Goal: Information Seeking & Learning: Learn about a topic

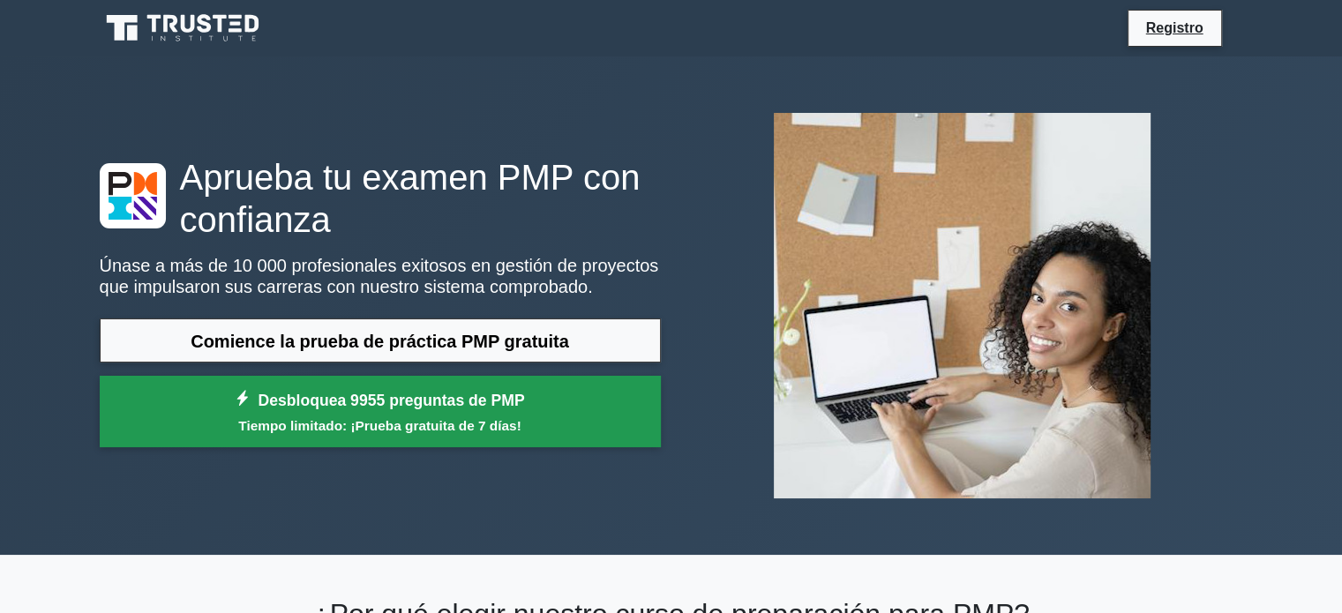
click at [334, 408] on font "Desbloquea 9955 preguntas de PMP" at bounding box center [391, 401] width 266 height 18
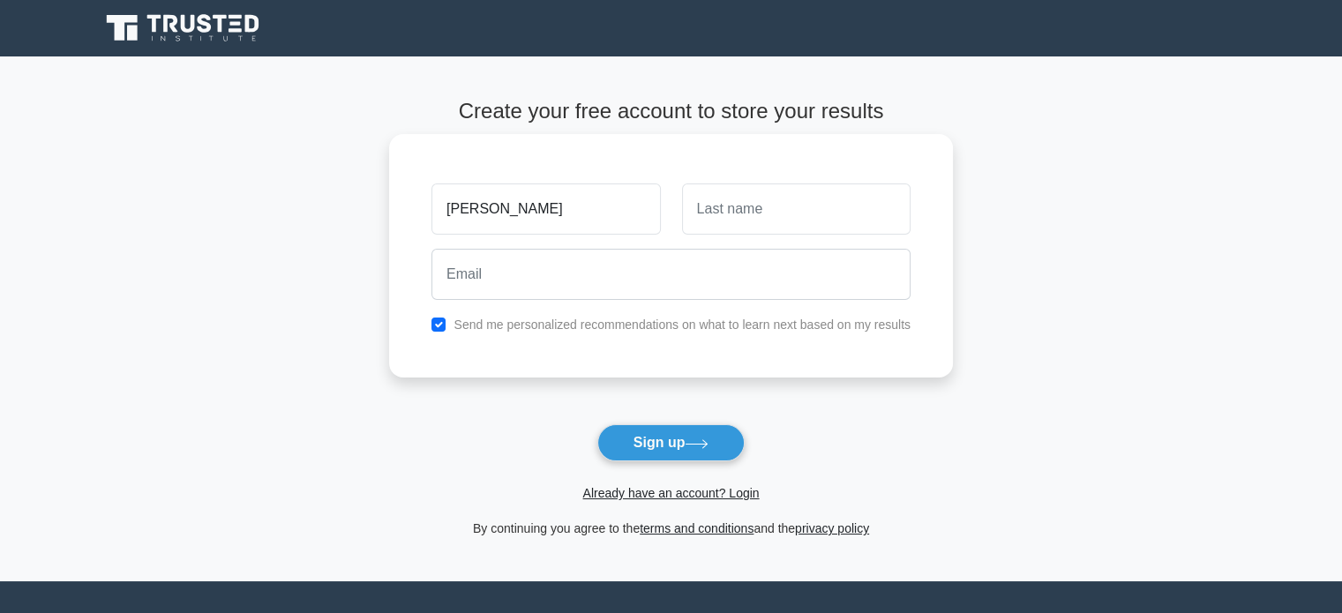
type input "[PERSON_NAME]"
type input "Abad"
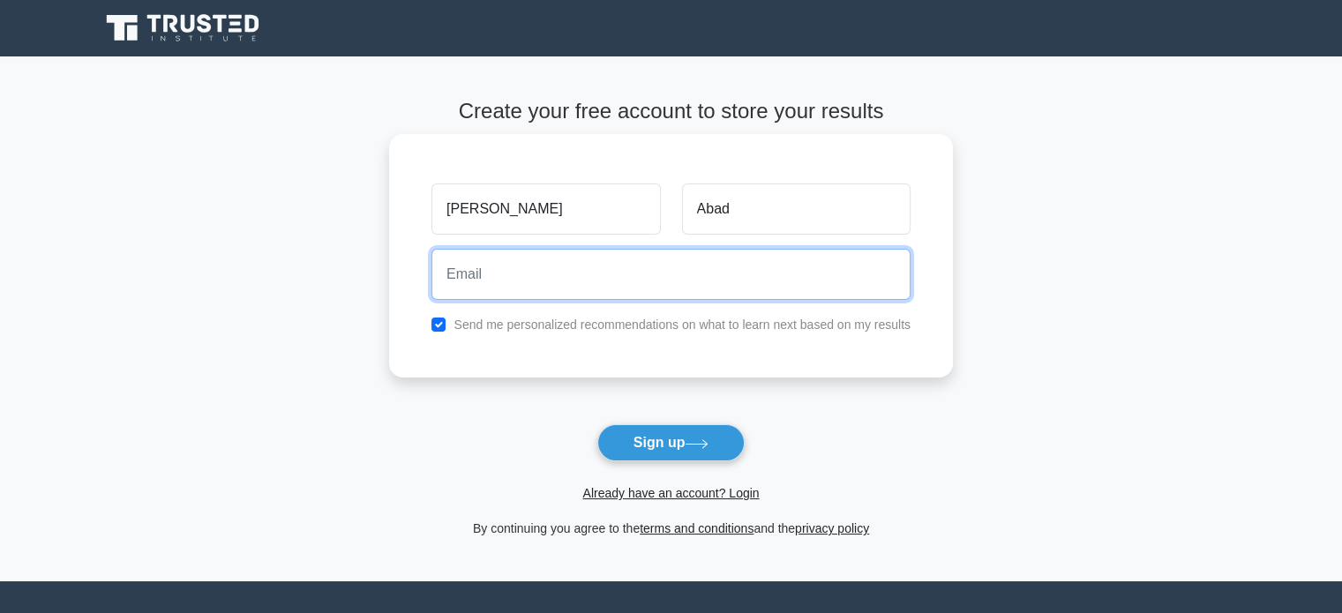
click at [573, 261] on input "email" at bounding box center [670, 274] width 479 height 51
type input "[EMAIL_ADDRESS][DOMAIN_NAME]"
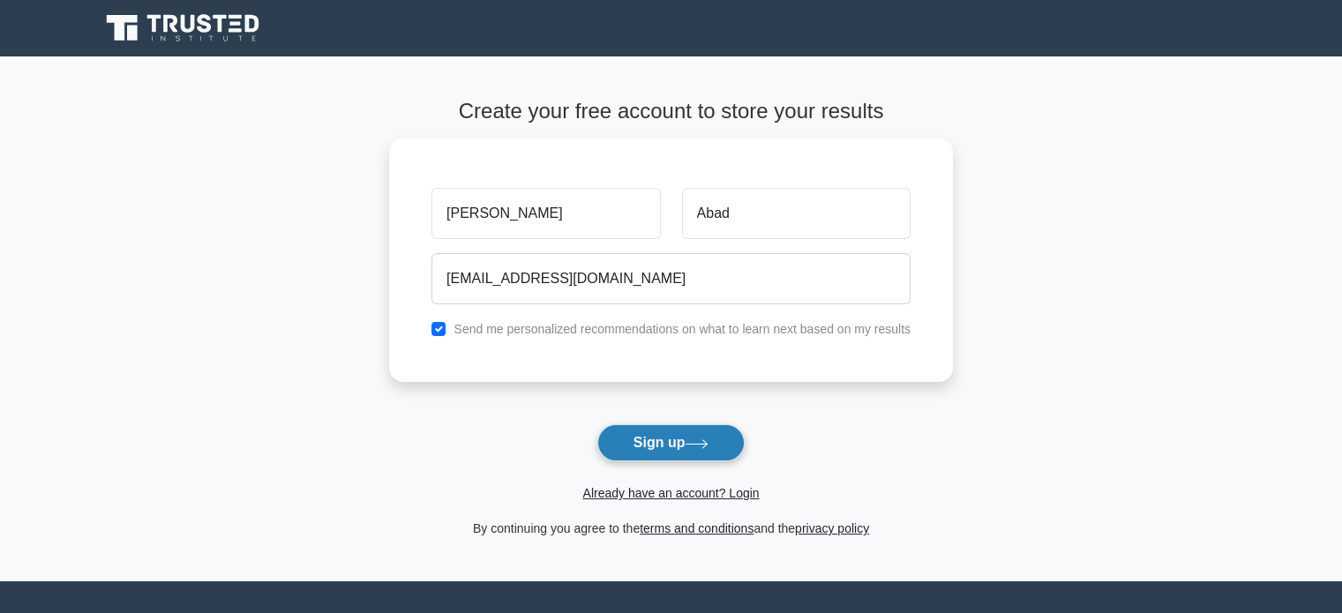
click at [685, 451] on button "Sign up" at bounding box center [671, 442] width 148 height 37
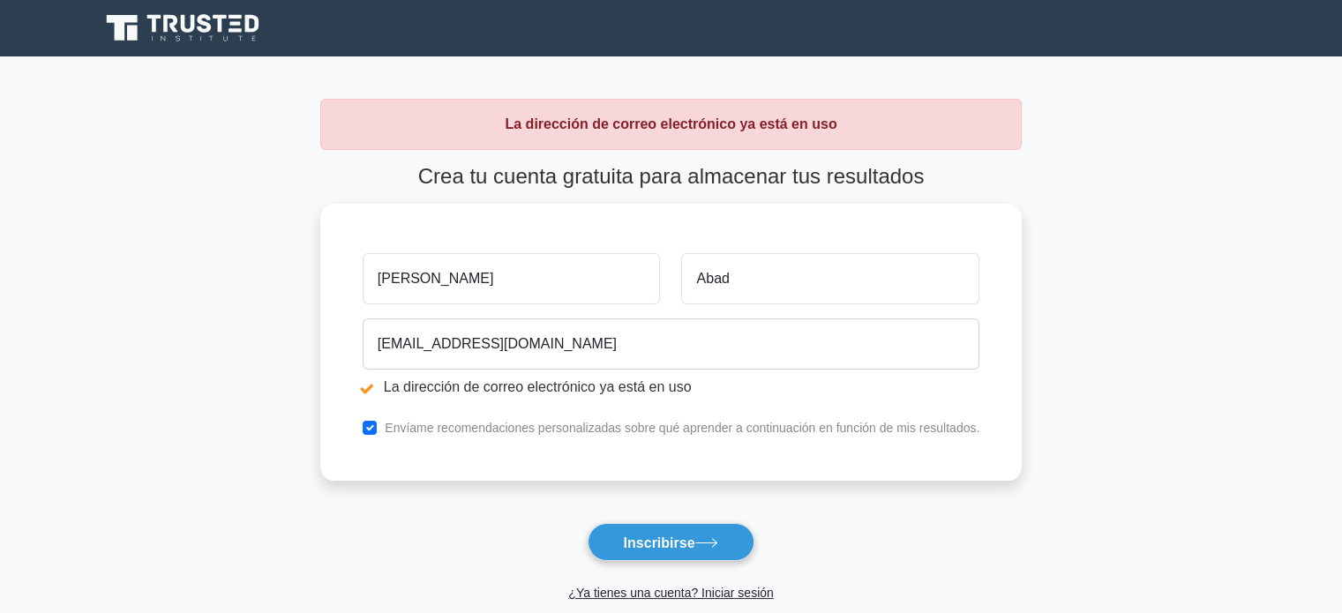
click at [1150, 348] on main "La dirección de correo electrónico ya está en uso Crea tu cuenta gratuita para …" at bounding box center [671, 368] width 1342 height 625
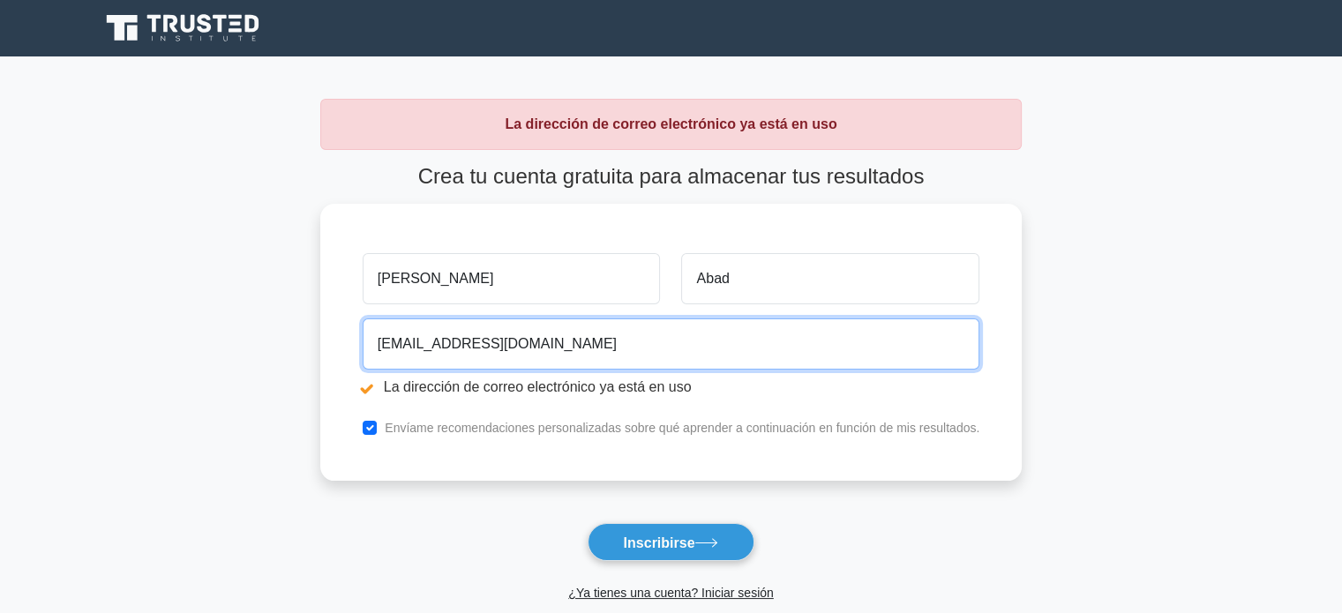
drag, startPoint x: 569, startPoint y: 350, endPoint x: 168, endPoint y: 380, distance: 402.5
click at [168, 380] on main "La dirección de correo electrónico ya está en uso Crea tu cuenta gratuita para …" at bounding box center [671, 368] width 1342 height 625
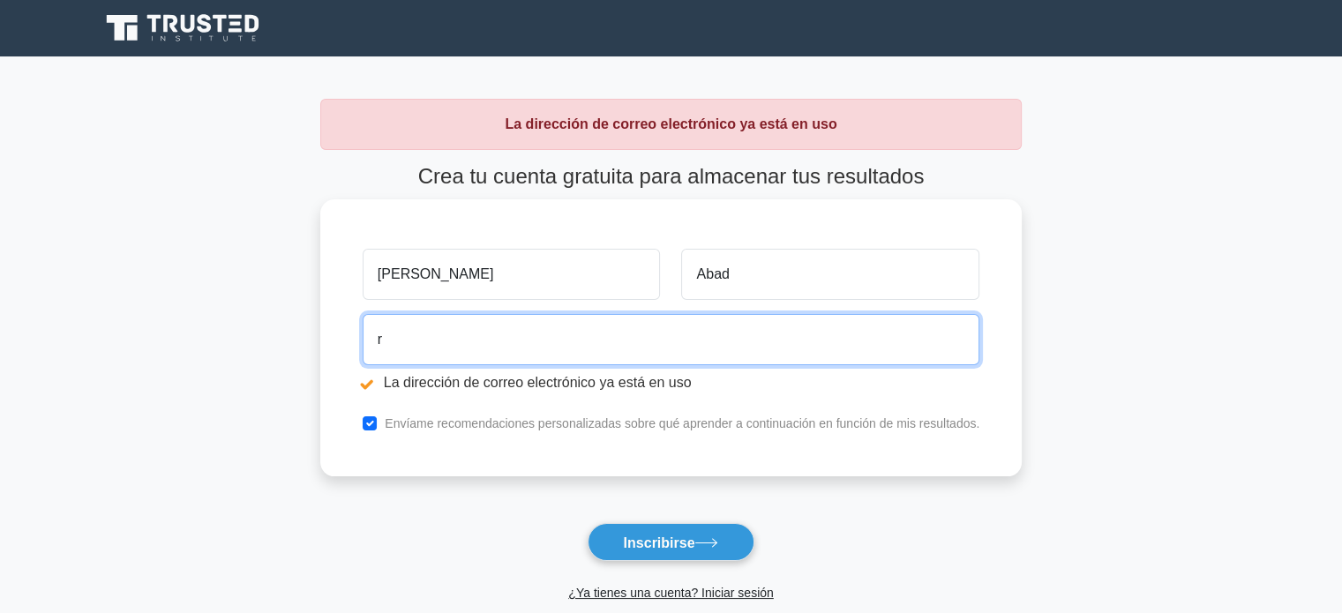
type input "rabadb@duragas.com.ec"
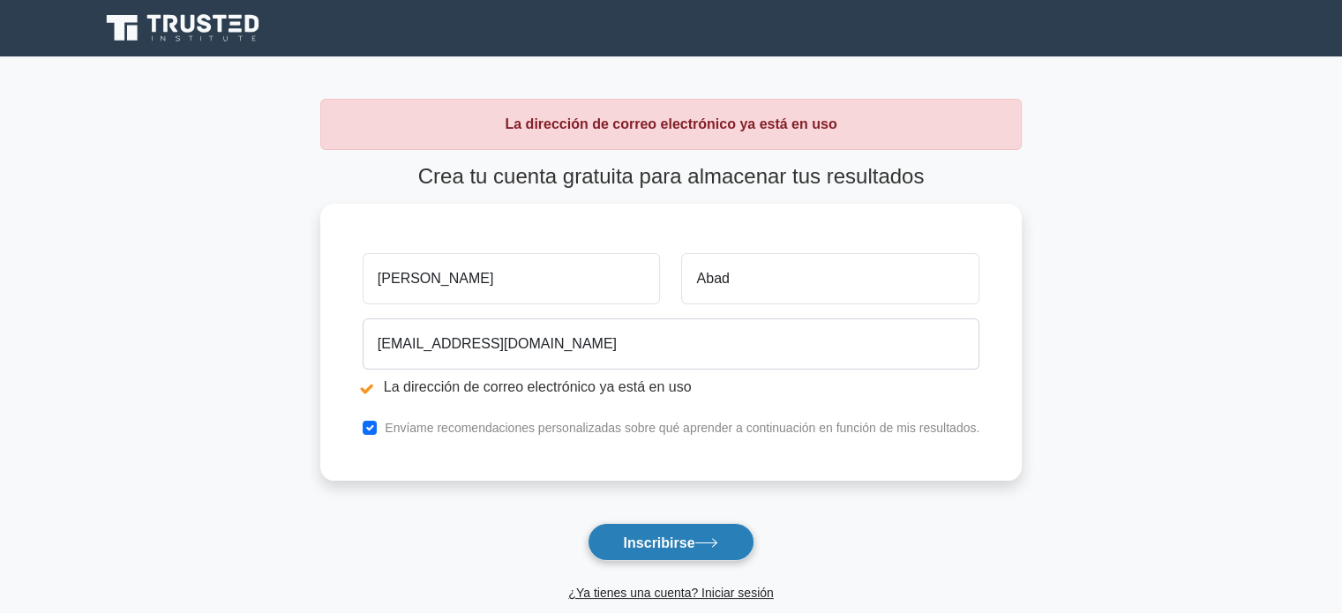
click at [672, 543] on font "Inscribirse" at bounding box center [659, 542] width 71 height 15
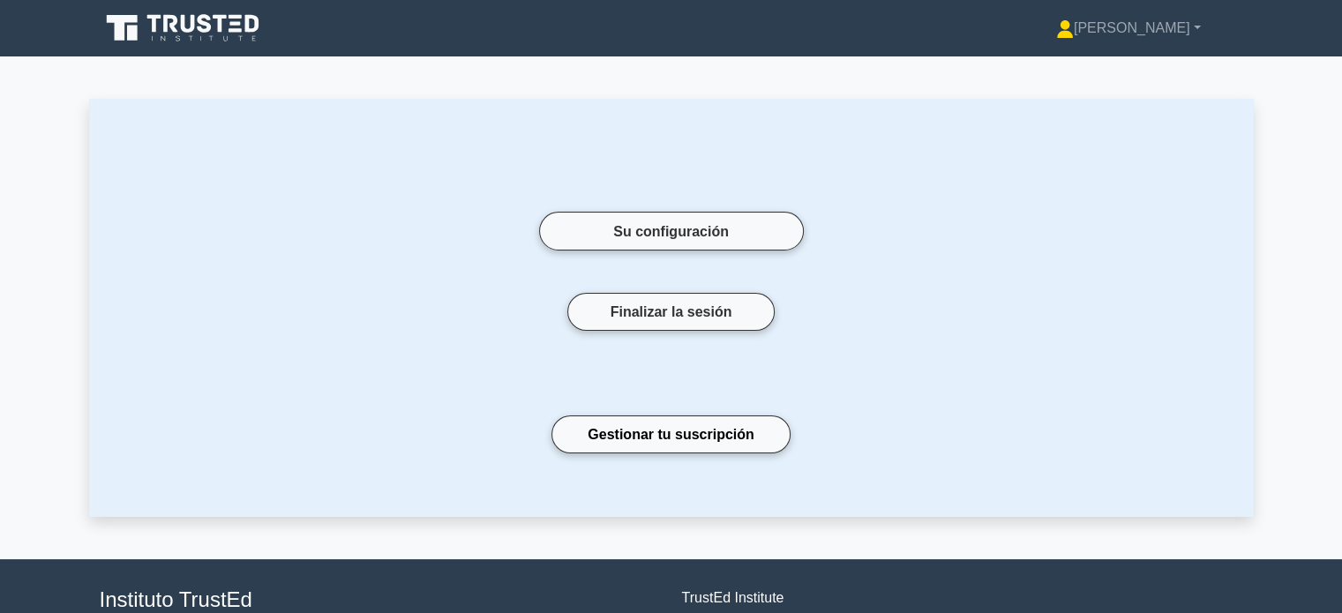
click at [1311, 373] on main "Su configuración Finalizar la sesión Gestionar tu suscripción" at bounding box center [671, 307] width 1342 height 502
click at [686, 230] on font "Su configuración" at bounding box center [671, 231] width 116 height 15
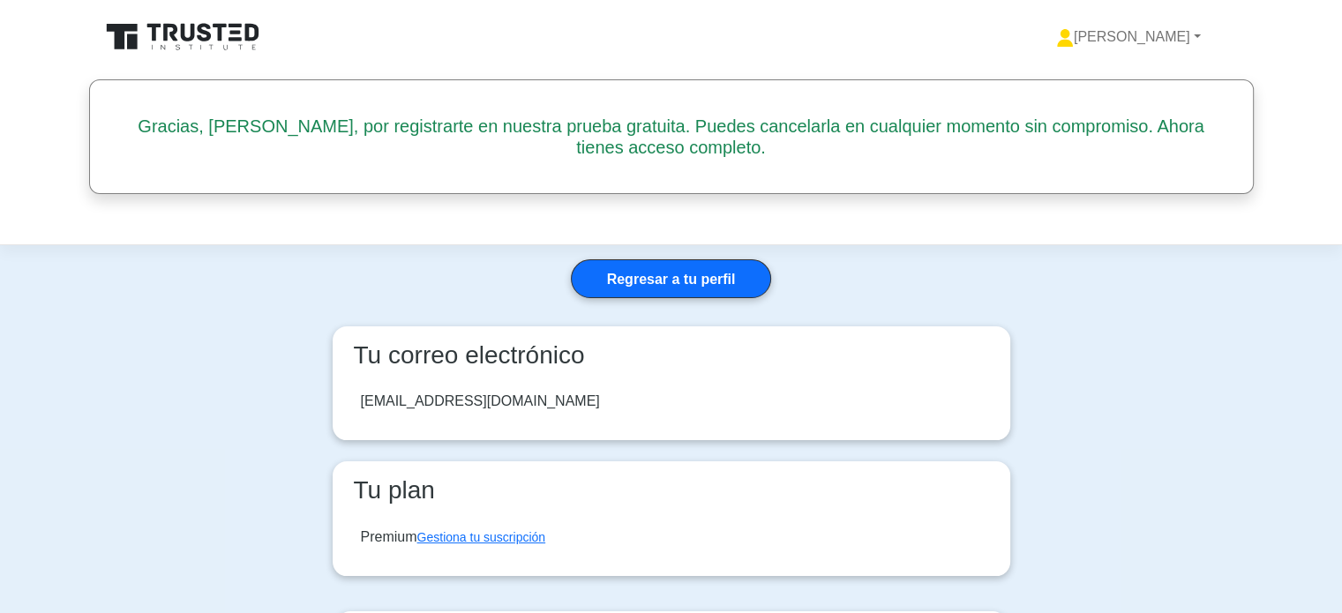
click at [1255, 461] on main "Regresar a tu perfil Tu correo electrónico rabadb@duragas.com.ec Tu plan Premiu…" at bounding box center [671, 587] width 1342 height 684
drag, startPoint x: 1253, startPoint y: 4, endPoint x: 1228, endPoint y: 458, distance: 455.0
click at [1228, 458] on main "Regresar a tu perfil Tu correo electrónico rabadb@duragas.com.ec Tu plan Premiu…" at bounding box center [671, 587] width 1342 height 684
click at [1070, 338] on main "Regresar a tu perfil Tu correo electrónico rabadb@duragas.com.ec Tu plan Premiu…" at bounding box center [671, 587] width 1342 height 684
click at [1200, 30] on link "[PERSON_NAME]" at bounding box center [1128, 36] width 229 height 35
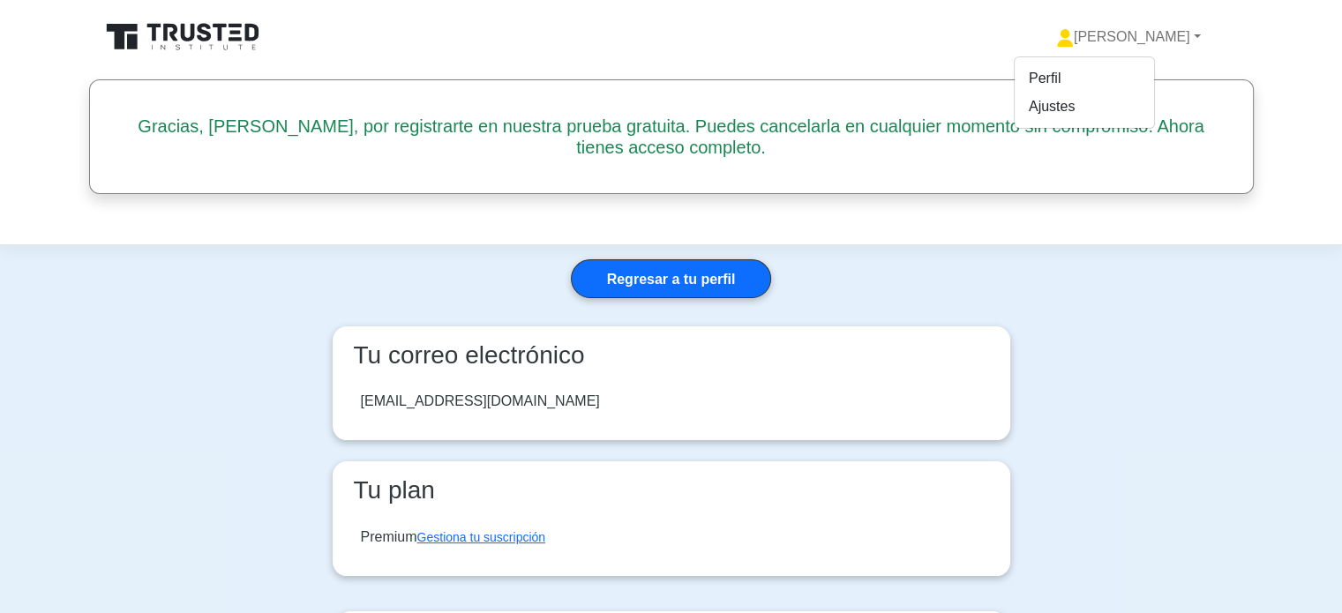
click at [1153, 296] on main "Regresar a tu perfil Tu correo electrónico rabadb@duragas.com.ec Tu plan Premiu…" at bounding box center [671, 587] width 1342 height 684
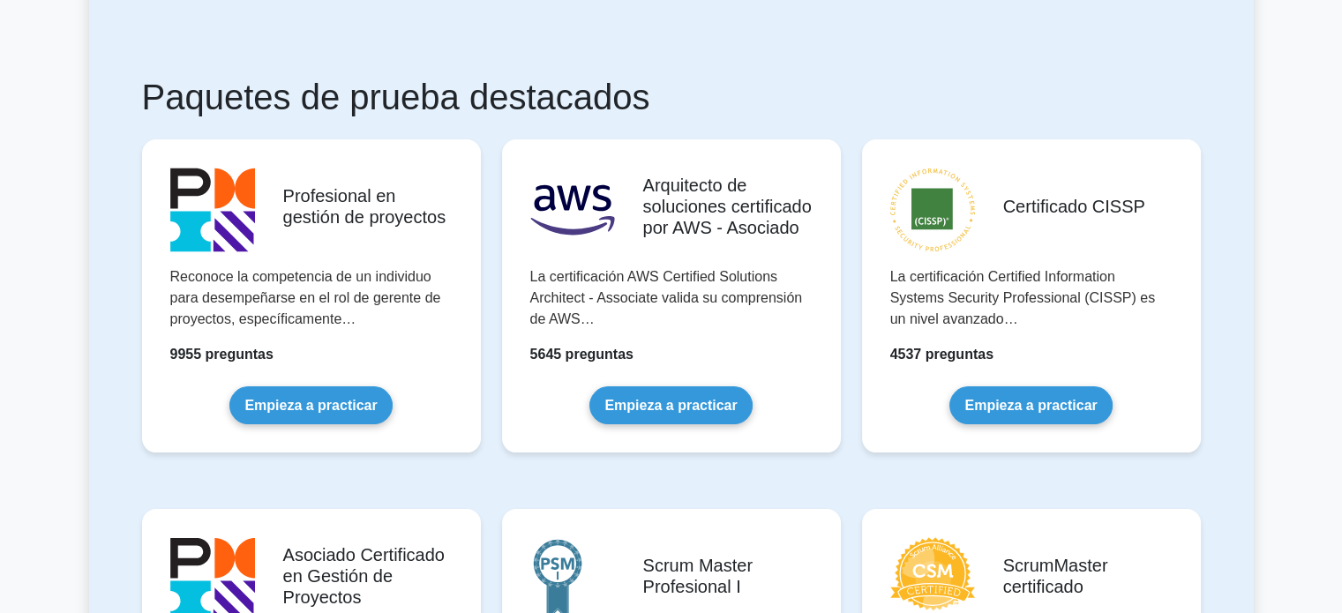
scroll to position [260, 0]
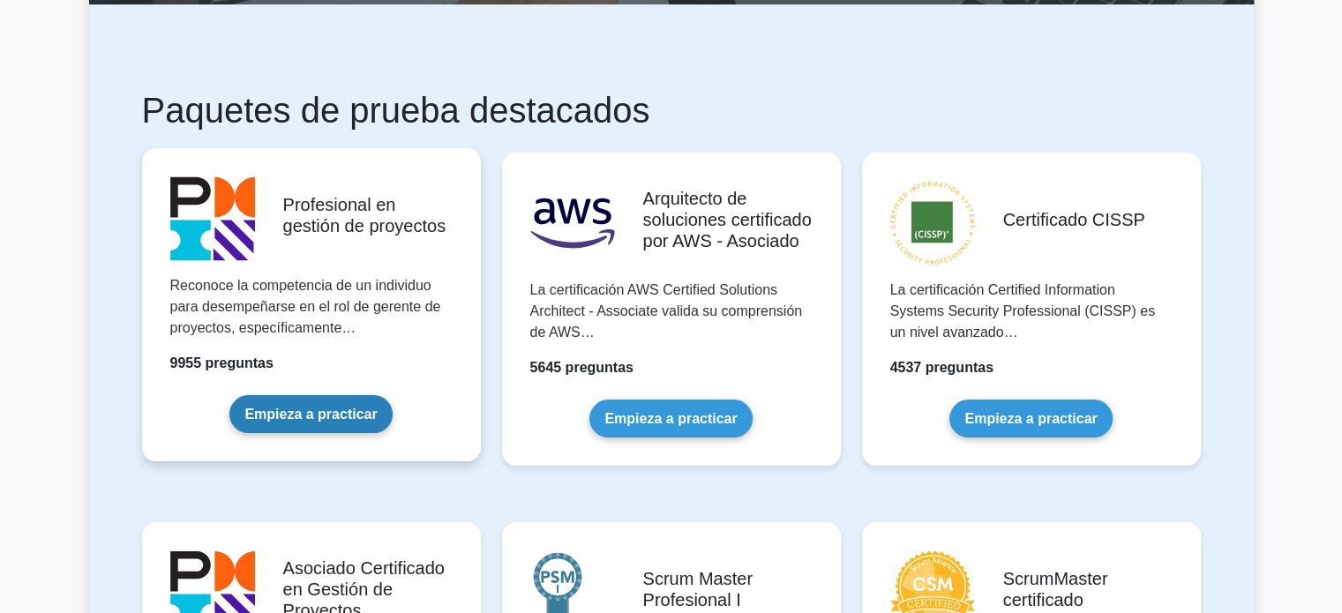
click at [311, 421] on link "Empieza a practicar" at bounding box center [310, 414] width 162 height 38
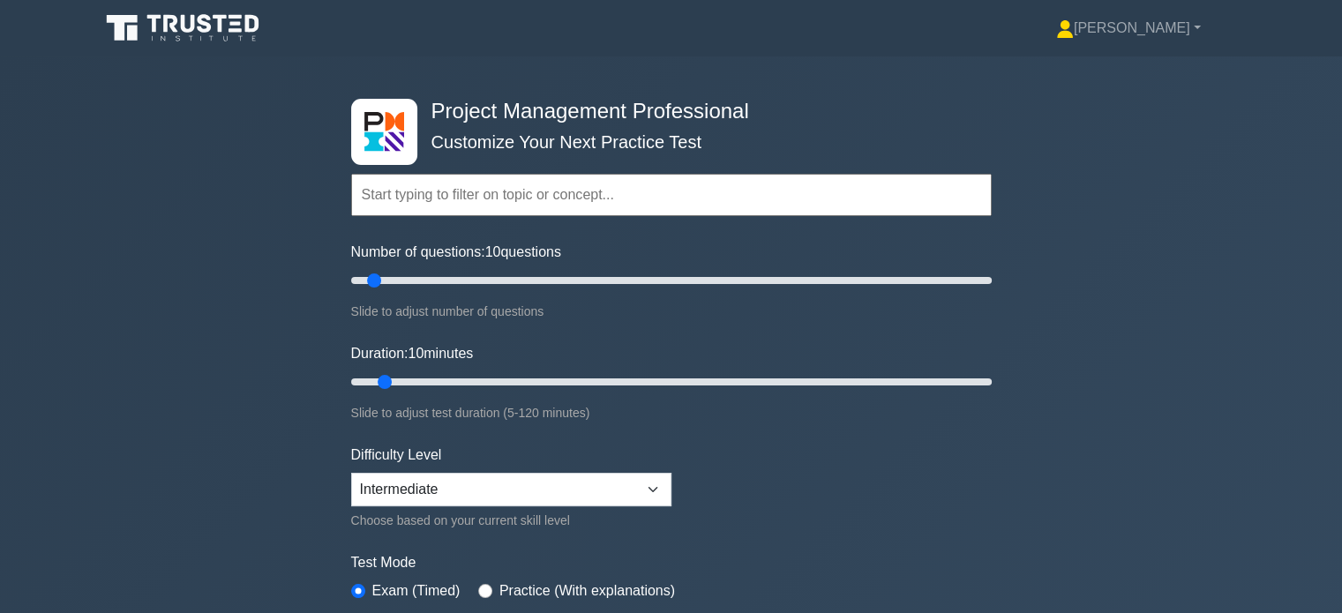
click at [893, 108] on h4 "Project Management Professional" at bounding box center [664, 112] width 481 height 26
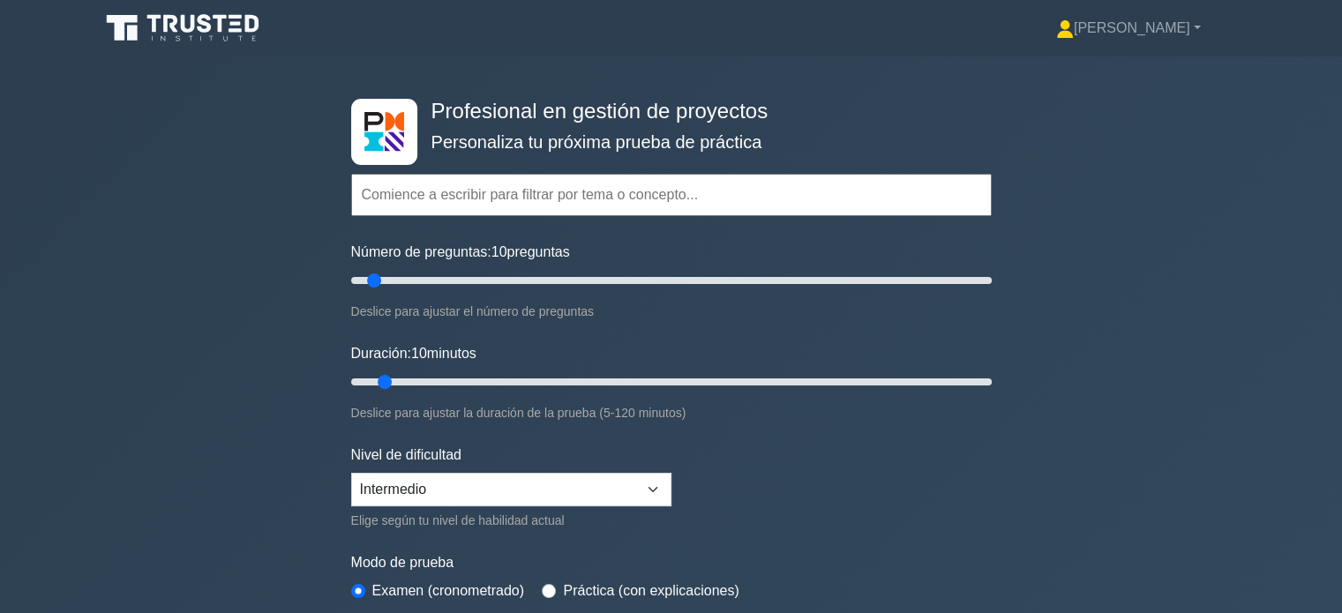
click at [1214, 330] on div "Profesional en gestión de proyectos Personaliza tu próxima prueba de práctica T…" at bounding box center [671, 382] width 1342 height 653
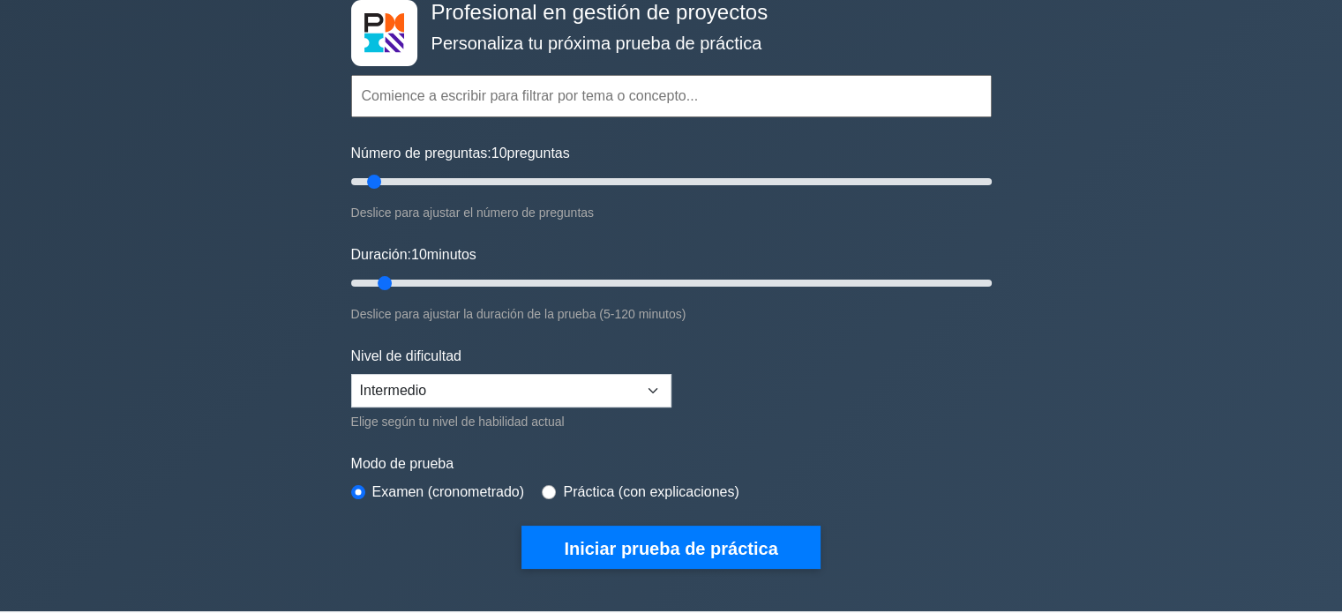
scroll to position [197, 0]
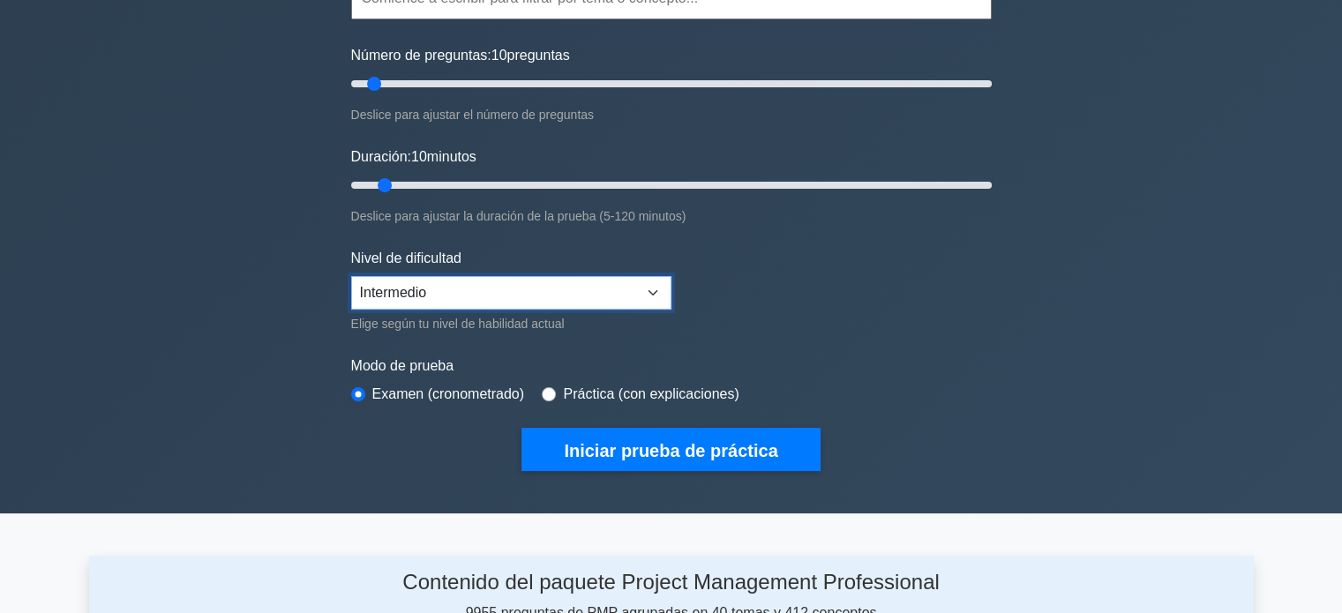
click at [655, 285] on select "Principiante Intermedio Experto" at bounding box center [511, 293] width 320 height 34
select select "expert"
click at [351, 276] on select "Principiante Intermedio Experto" at bounding box center [511, 293] width 320 height 34
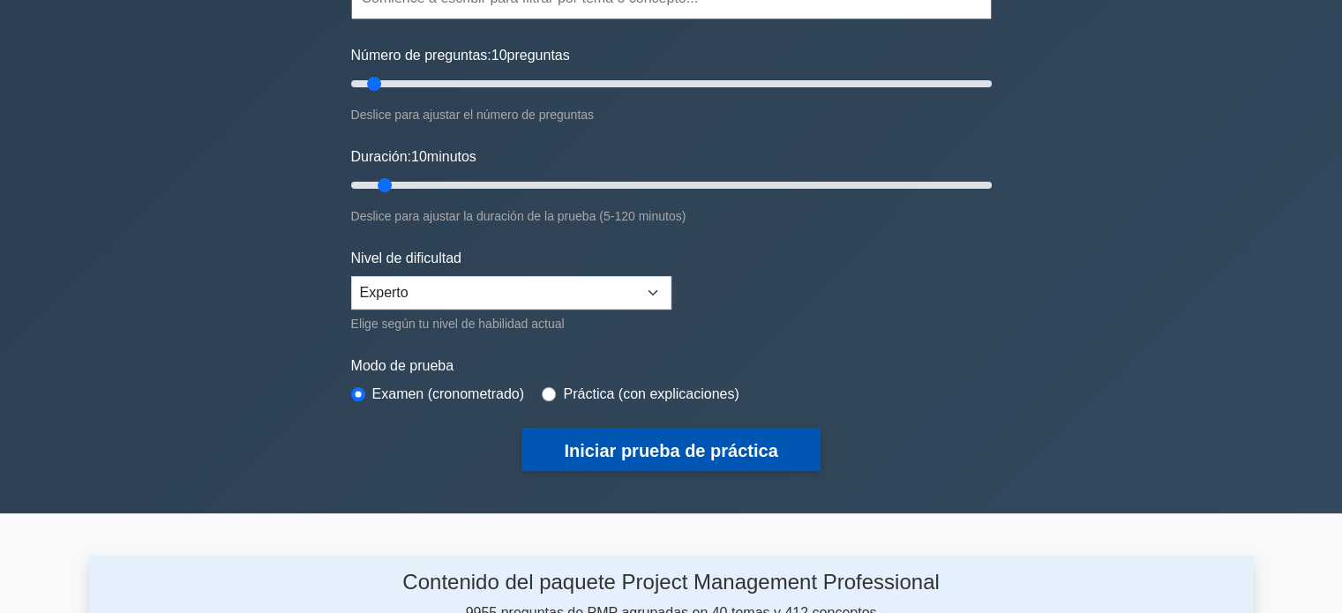
click at [667, 451] on font "Iniciar prueba de práctica" at bounding box center [671, 450] width 214 height 19
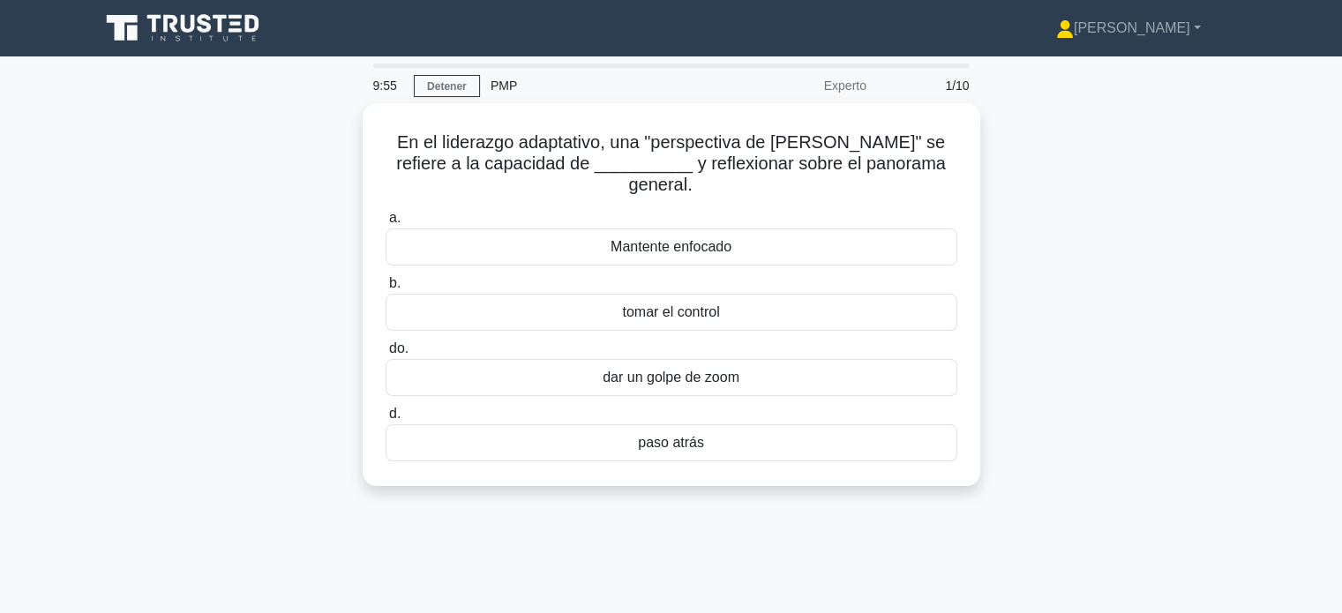
click at [1082, 430] on div "En el liderazgo adaptativo, una "perspectiva de balcón" se refiere a la capacid…" at bounding box center [671, 305] width 1165 height 404
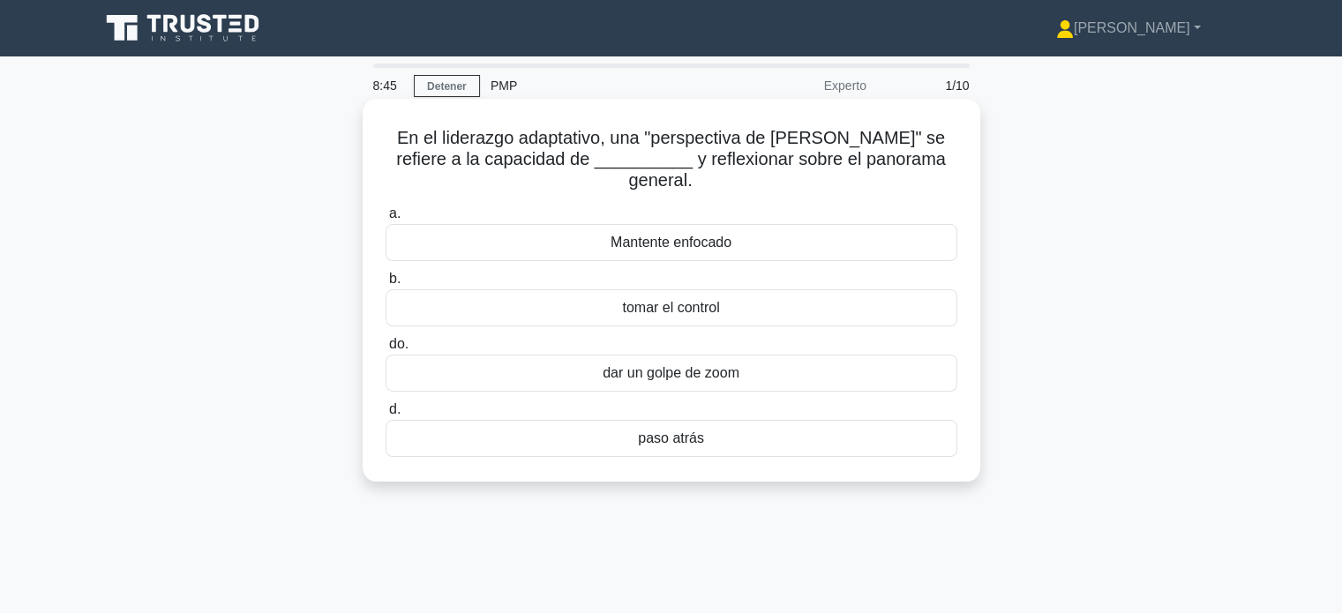
click at [605, 225] on div "Mantente enfocado" at bounding box center [672, 242] width 572 height 37
click at [386, 220] on input "a. Mantente enfocado" at bounding box center [386, 213] width 0 height 11
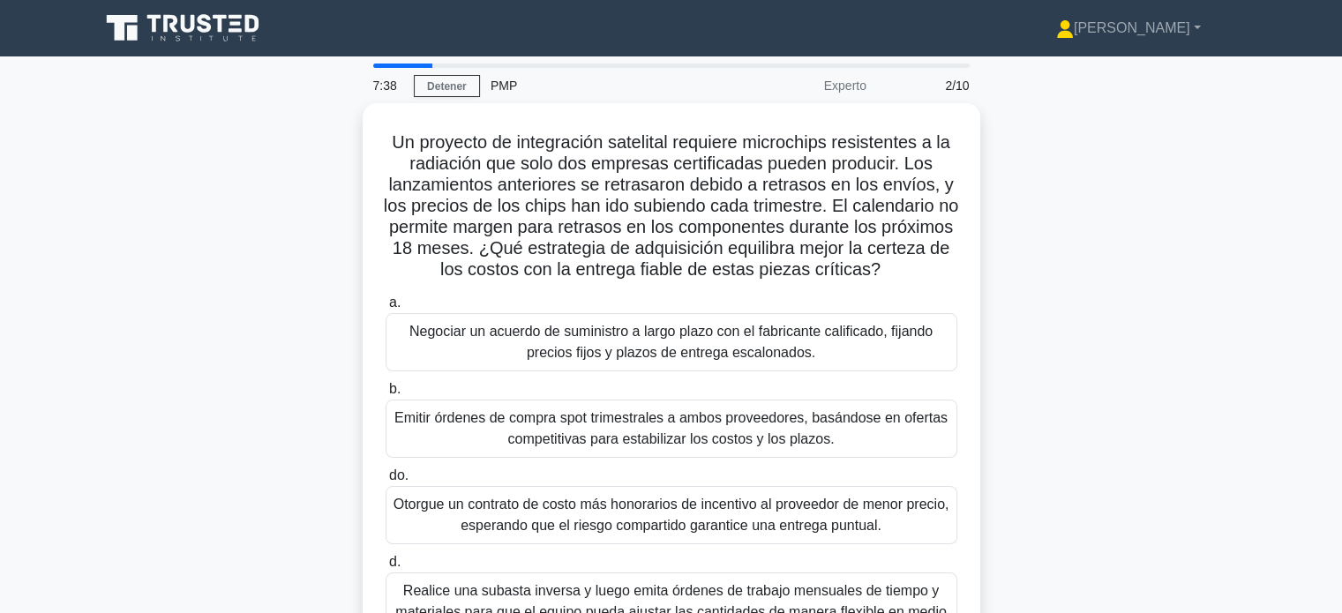
click at [1015, 535] on div "Un proyecto de integración satelital requiere microchips resistentes a la radia…" at bounding box center [671, 411] width 1165 height 616
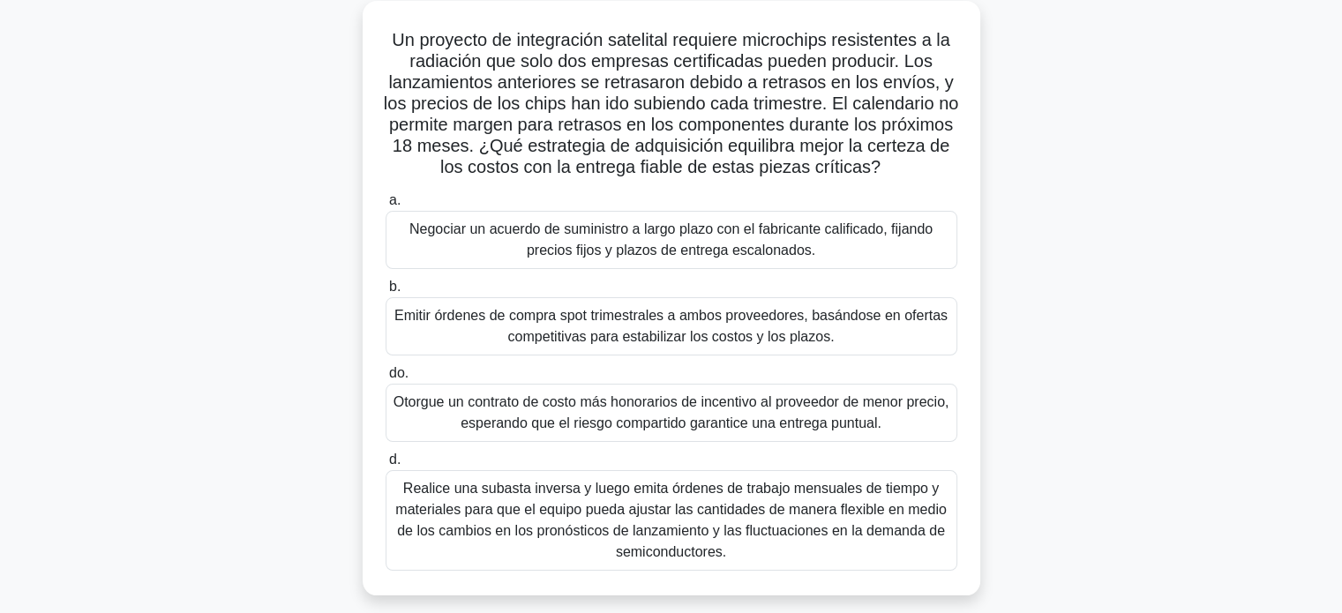
scroll to position [106, 0]
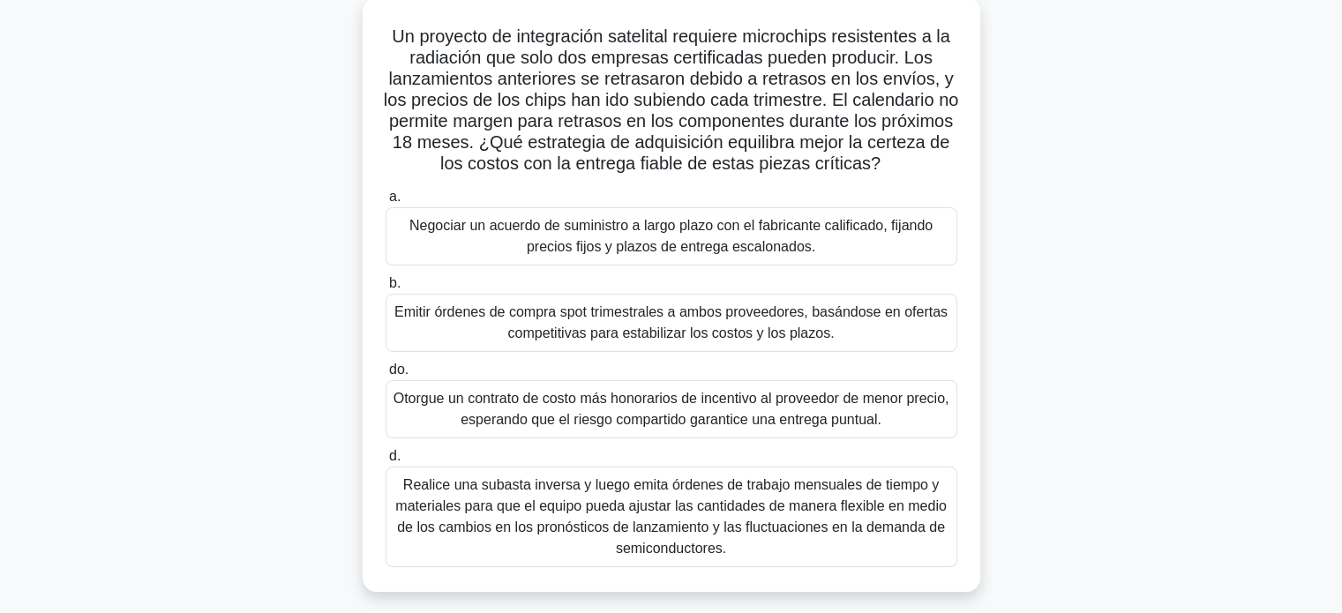
click at [703, 514] on font "Realice una subasta inversa y luego emita órdenes de trabajo mensuales de tiemp…" at bounding box center [670, 516] width 551 height 79
click at [386, 462] on input "d. Realice una subasta inversa y luego emita órdenes de trabajo mensuales de ti…" at bounding box center [386, 456] width 0 height 11
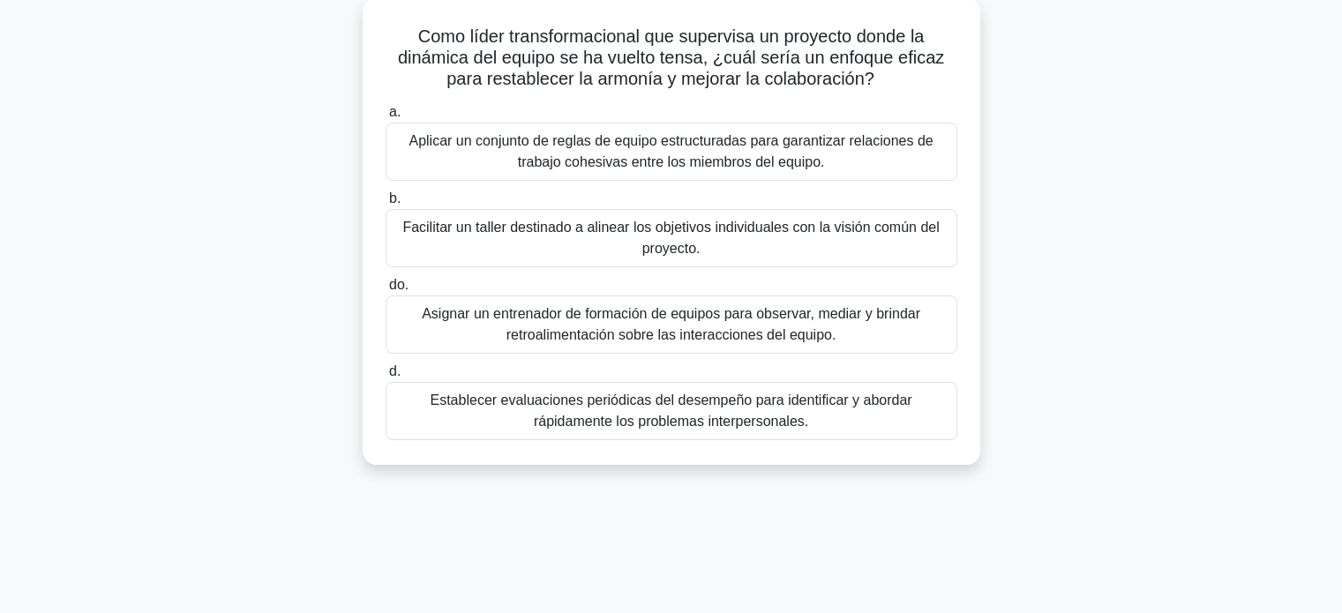
scroll to position [0, 0]
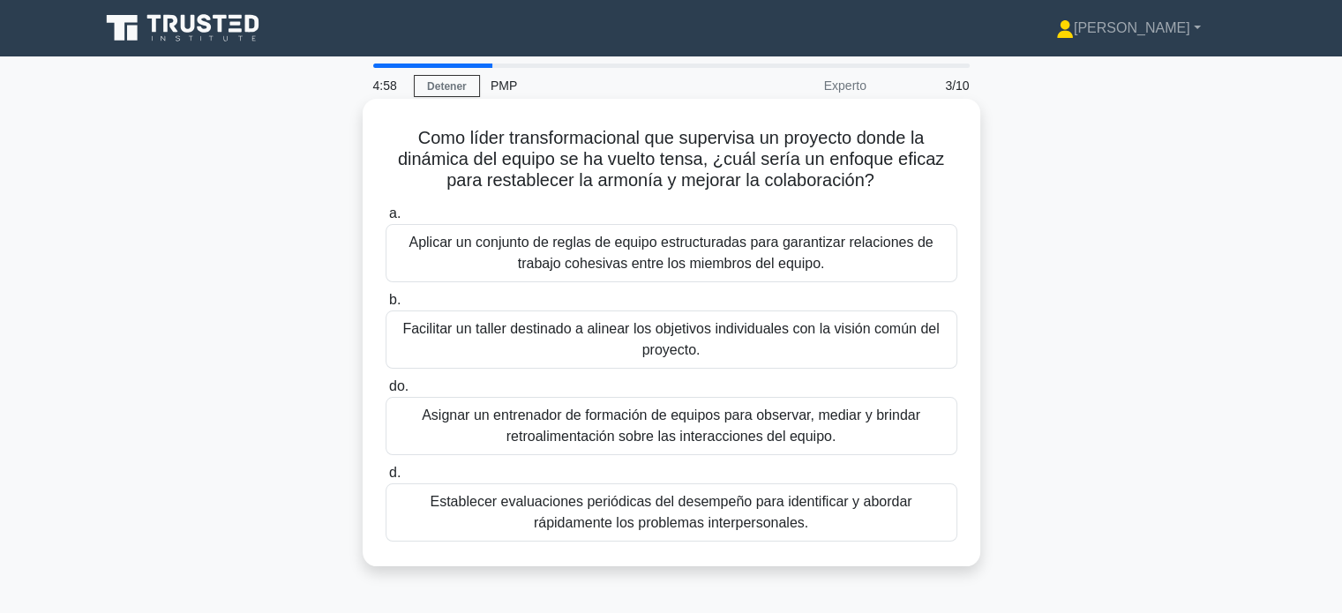
click at [745, 258] on font "Aplicar un conjunto de reglas de equipo estructuradas para garantizar relacione…" at bounding box center [670, 253] width 524 height 36
click at [386, 220] on input "a. Aplicar un conjunto de reglas de equipo estructuradas para garantizar relaci…" at bounding box center [386, 213] width 0 height 11
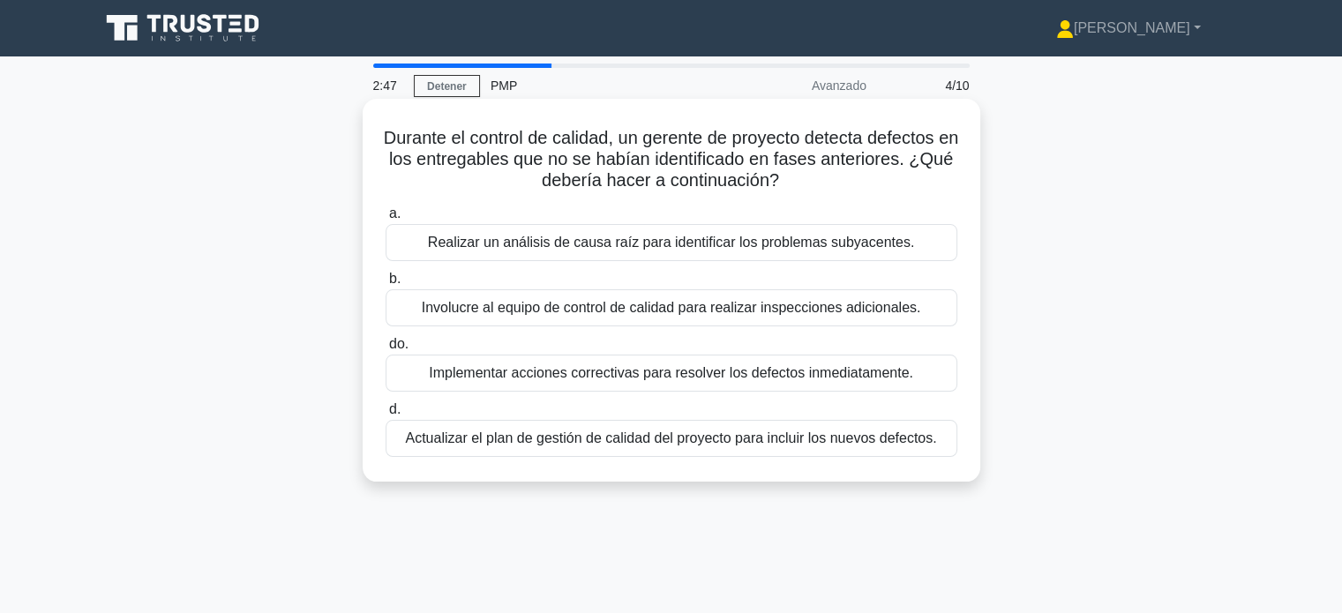
click at [768, 250] on font "Realizar un análisis de causa raíz para identificar los problemas subyacentes." at bounding box center [671, 242] width 486 height 15
click at [386, 220] on input "a. Realizar un análisis de causa raíz para identificar los problemas subyacente…" at bounding box center [386, 213] width 0 height 11
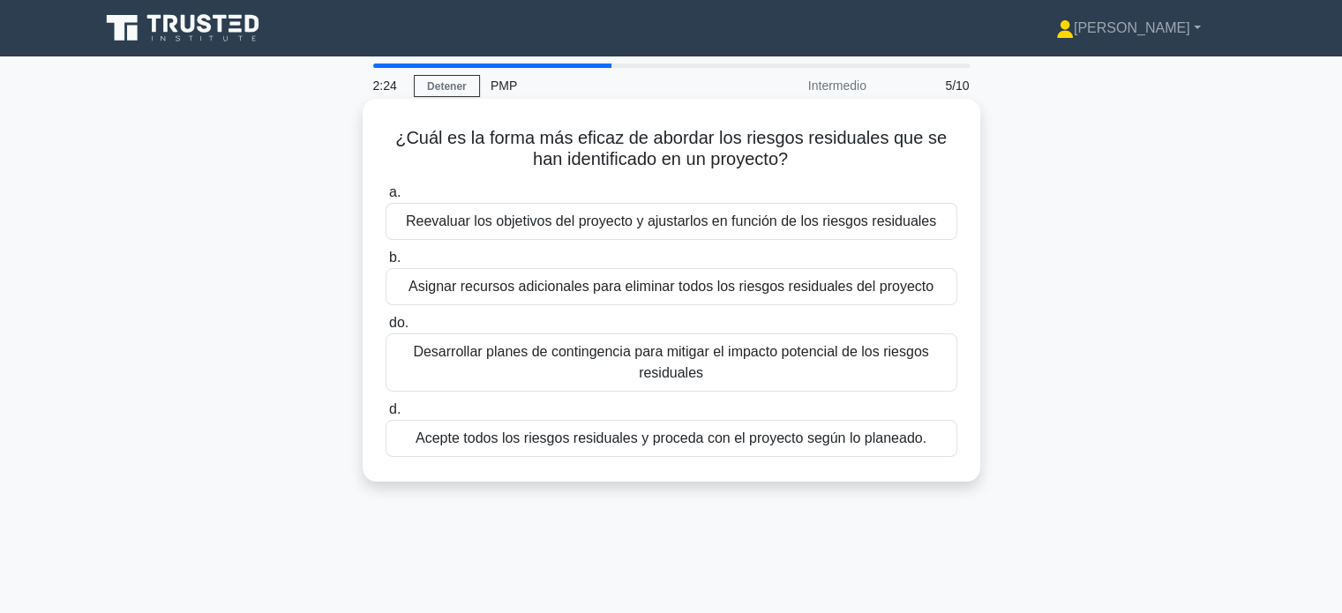
click at [636, 361] on font "Desarrollar planes de contingencia para mitigar el impacto potencial de los rie…" at bounding box center [670, 362] width 515 height 36
click at [386, 329] on input "do. Desarrollar planes de contingencia para mitigar el impacto potencial de los…" at bounding box center [386, 323] width 0 height 11
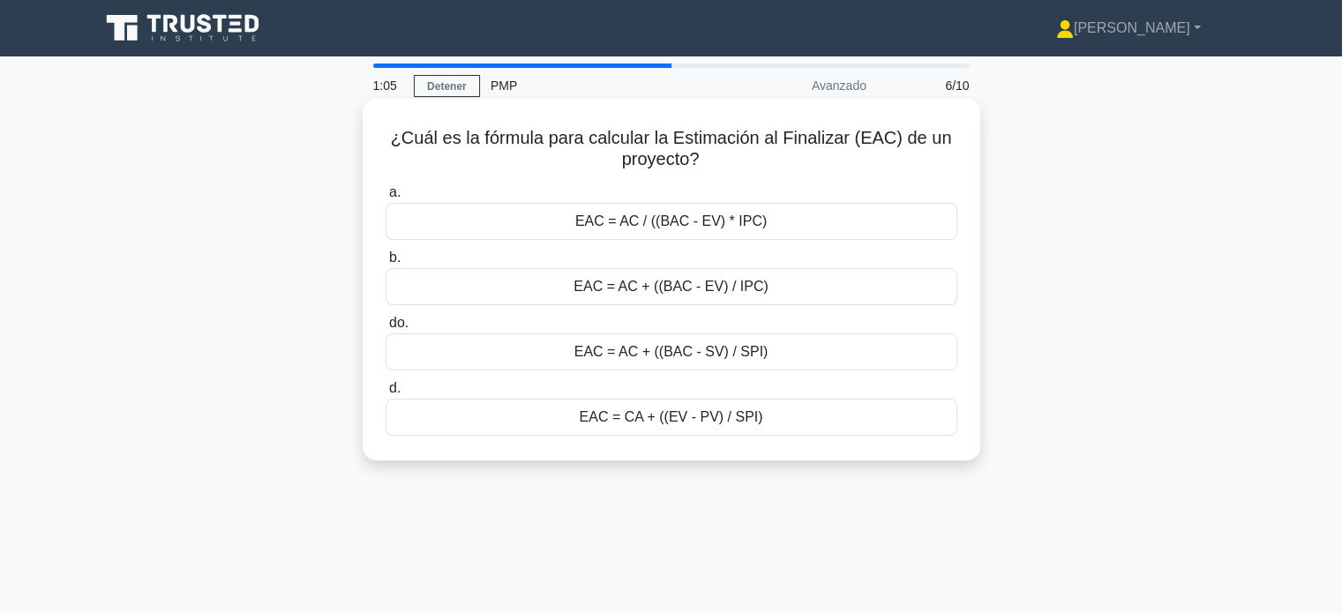
click at [737, 291] on font "EAC = AC + ((BAC - EV) / IPC)" at bounding box center [670, 286] width 195 height 15
click at [386, 264] on input "b. EAC = AC + ((BAC - EV) / IPC)" at bounding box center [386, 257] width 0 height 11
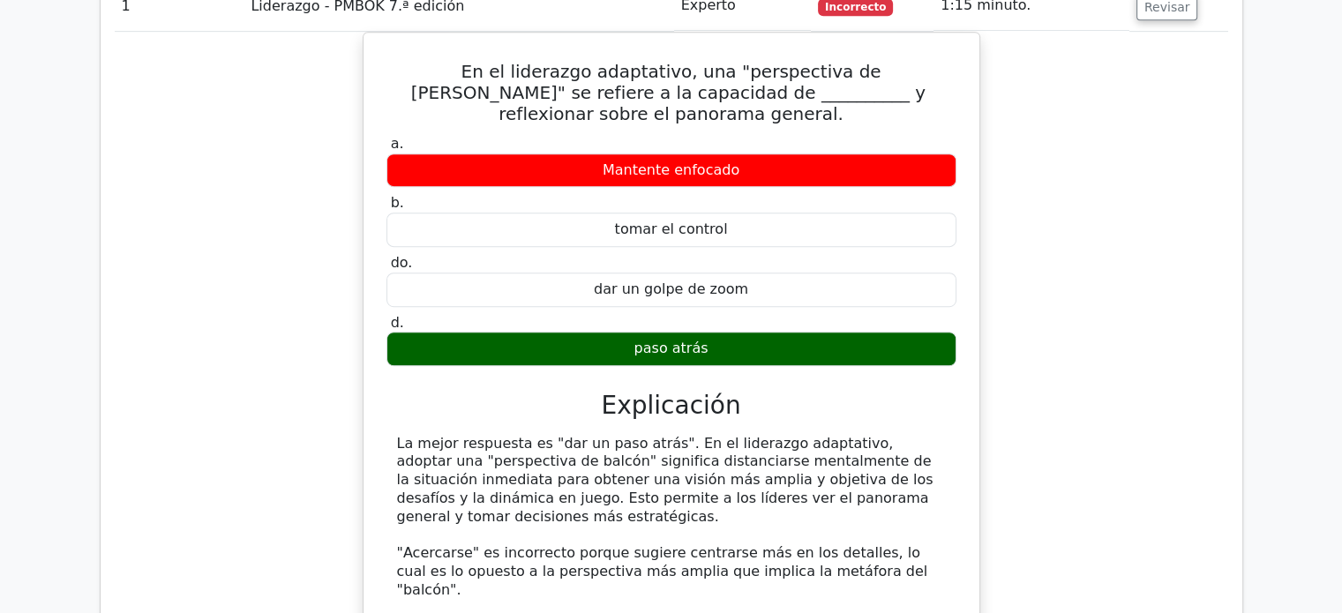
scroll to position [928, 0]
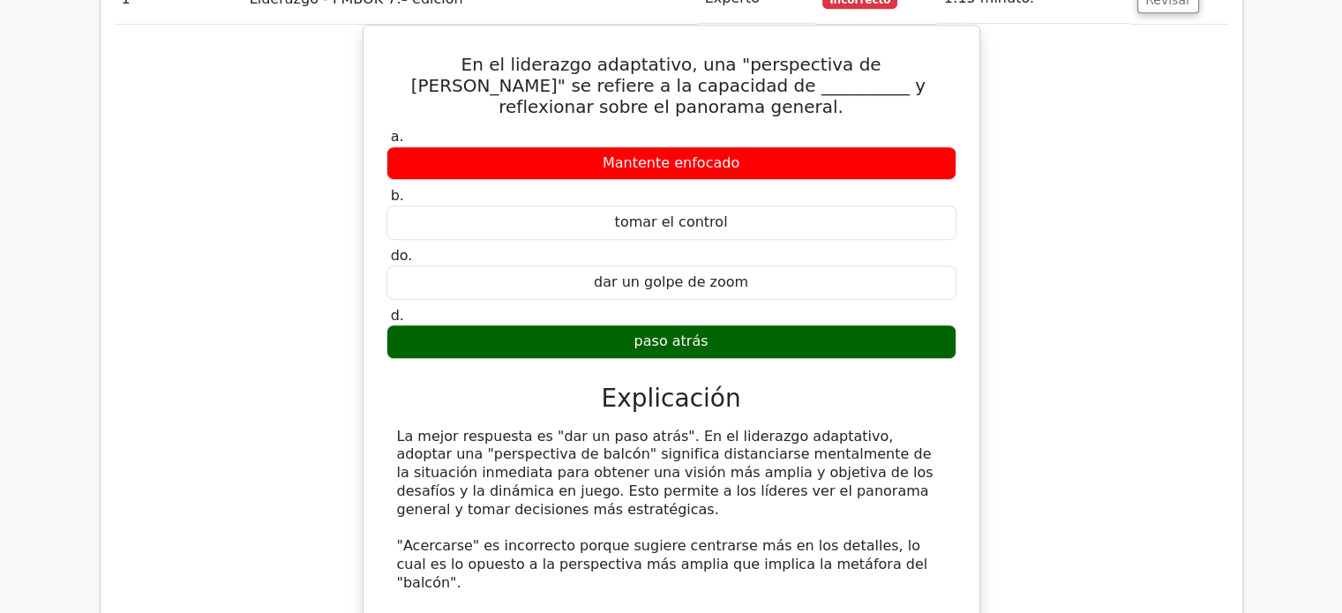
click at [1167, 273] on div "En el liderazgo adaptativo, una "perspectiva de balcón" se refiere a la capacid…" at bounding box center [671, 448] width 1113 height 846
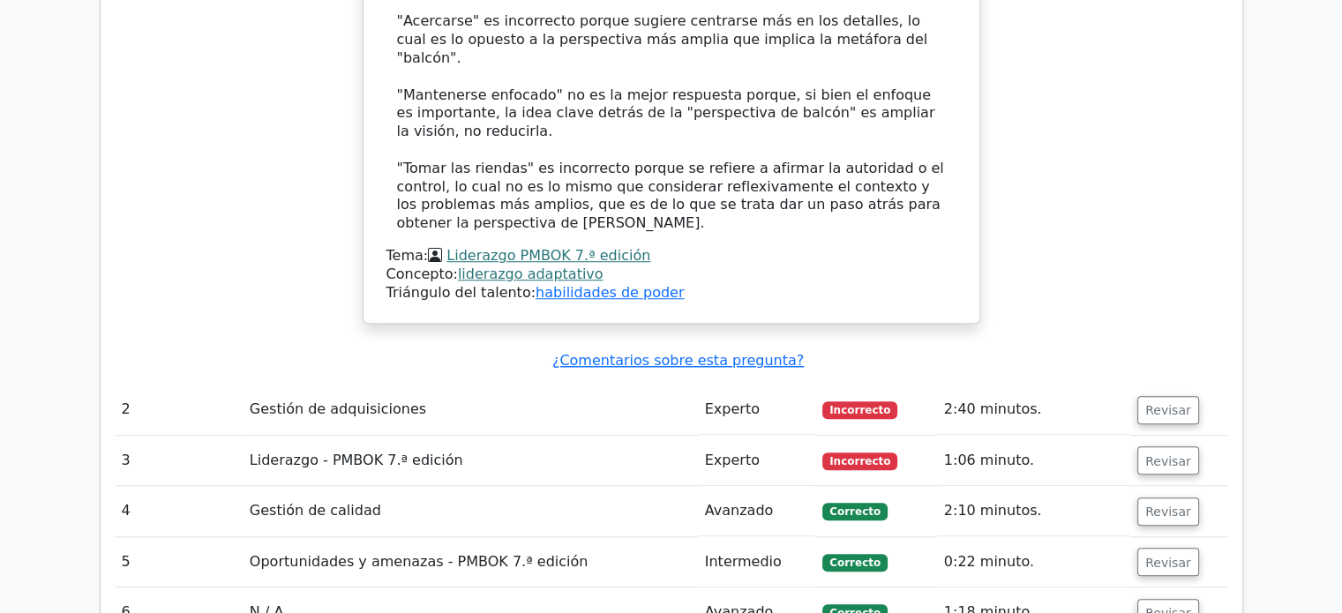
scroll to position [1457, 0]
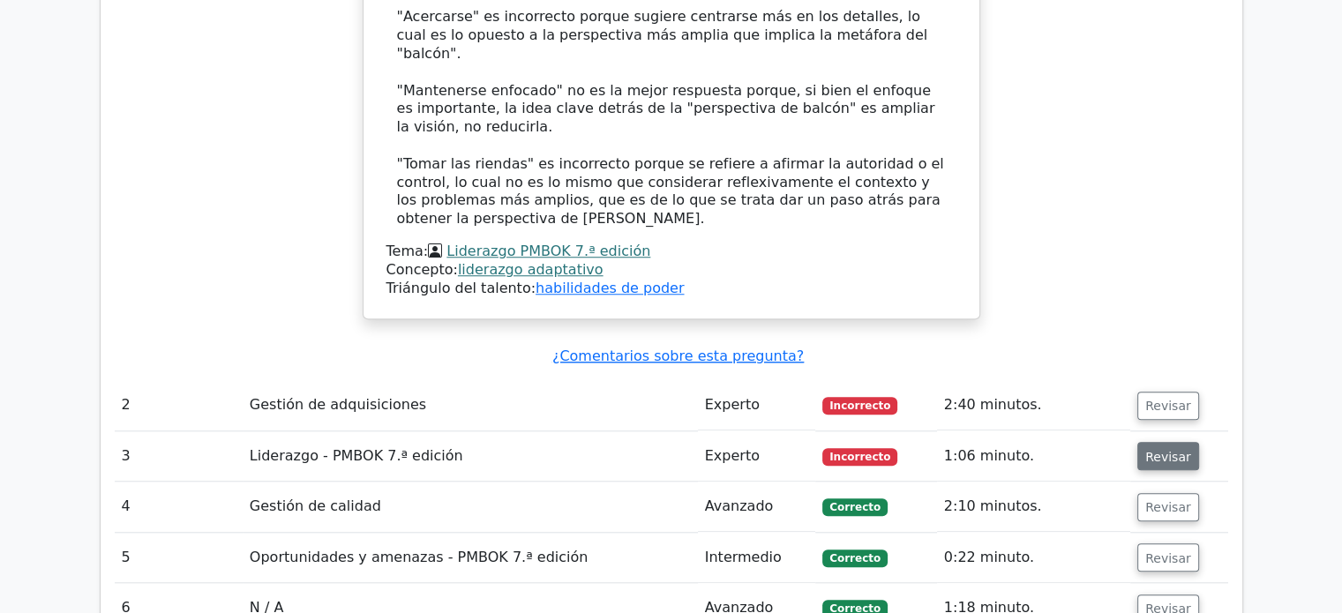
click at [1162, 449] on font "Revisar" at bounding box center [1168, 456] width 46 height 14
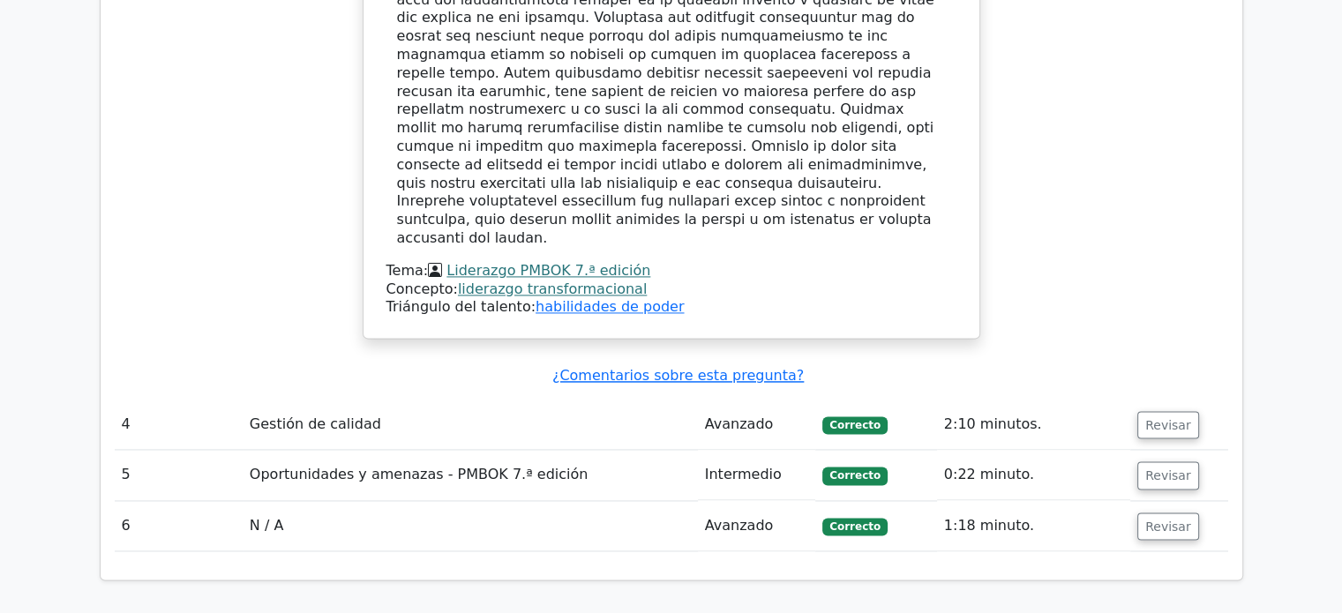
scroll to position [2693, 0]
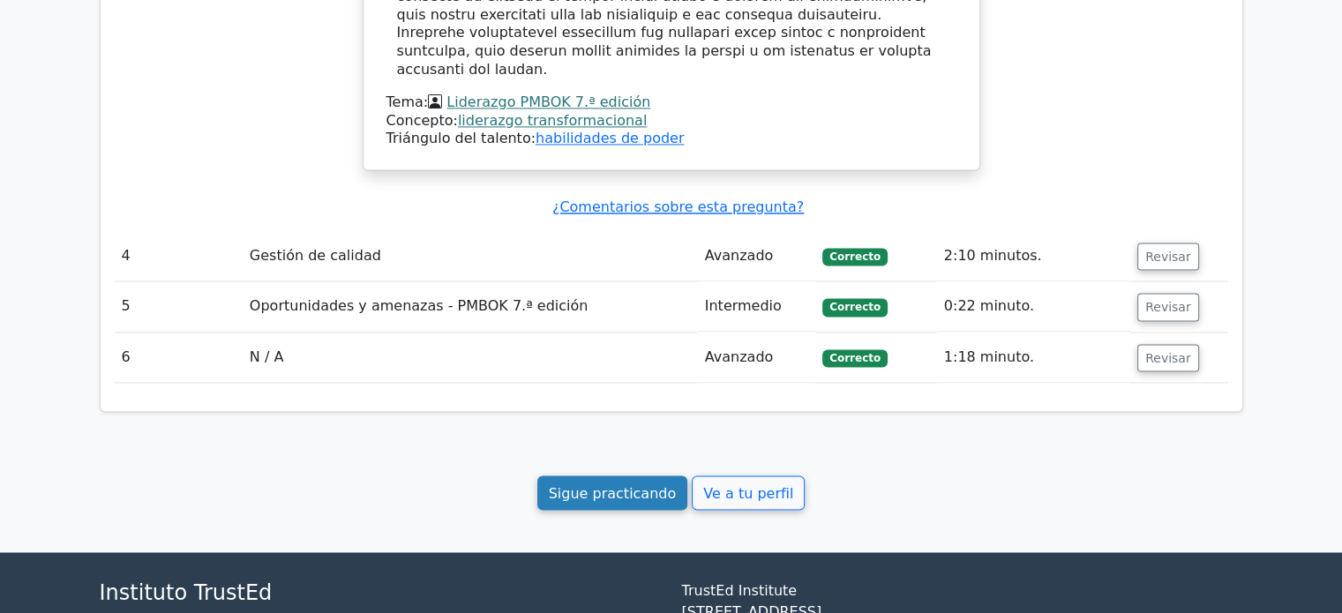
click at [633, 484] on font "Sigue practicando" at bounding box center [613, 492] width 128 height 17
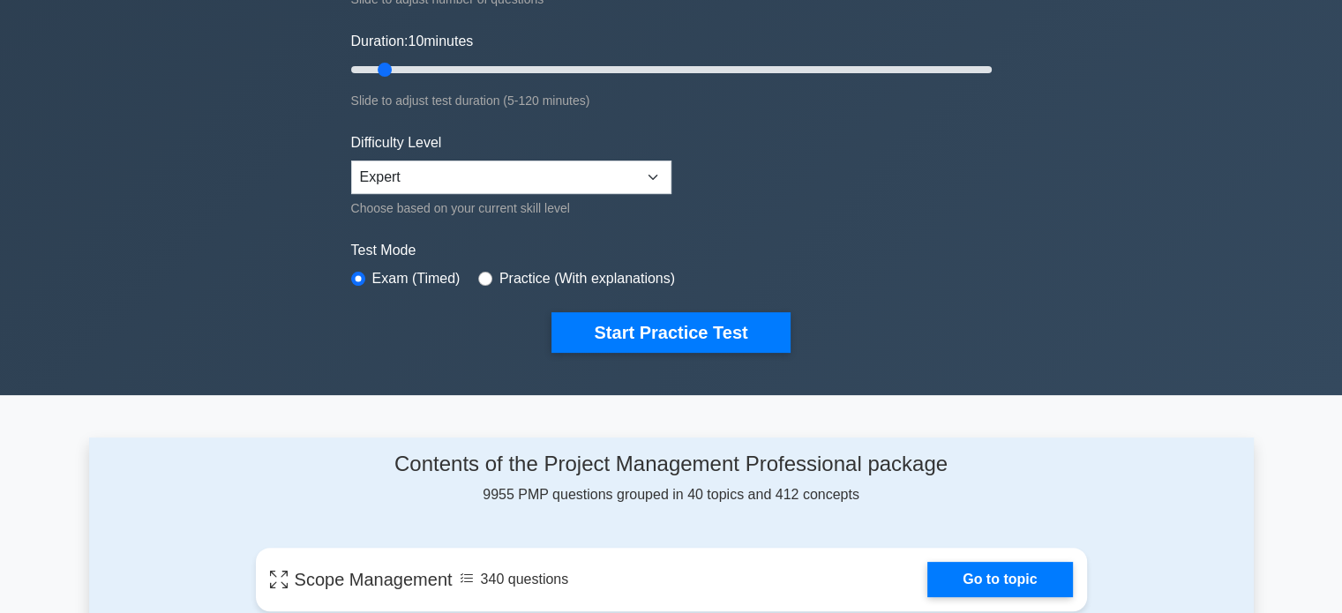
scroll to position [365, 0]
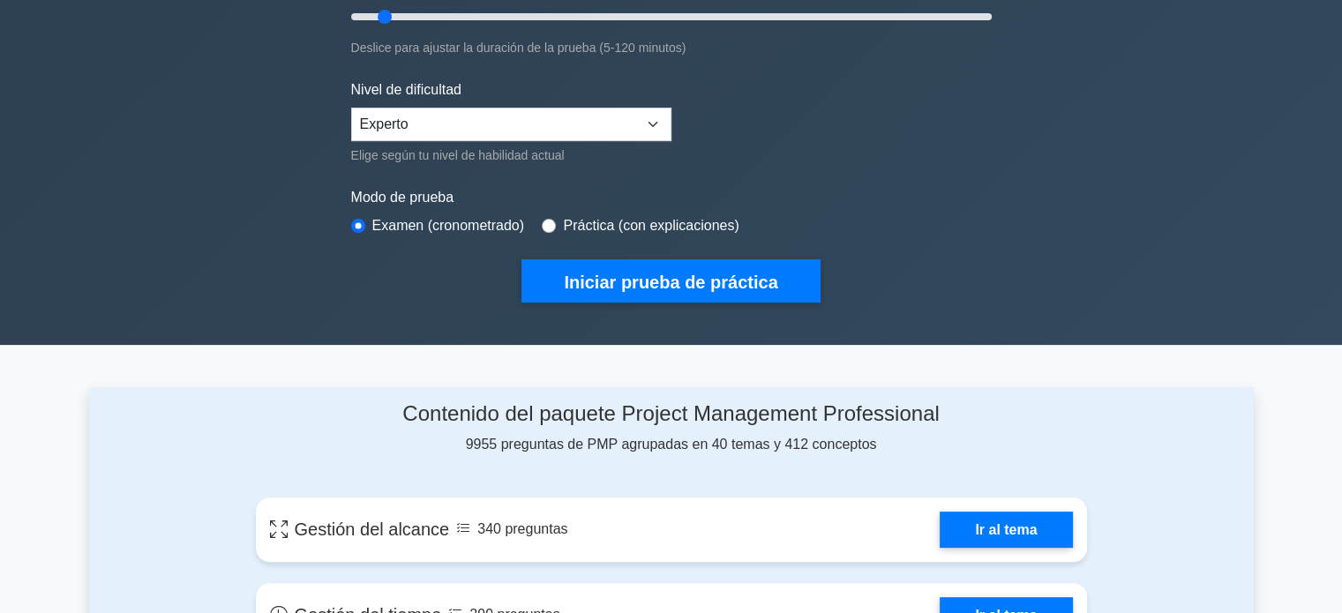
click at [1090, 258] on div "Profesional en gestión de proyectos Personaliza tu próxima prueba de práctica T…" at bounding box center [671, 17] width 1342 height 653
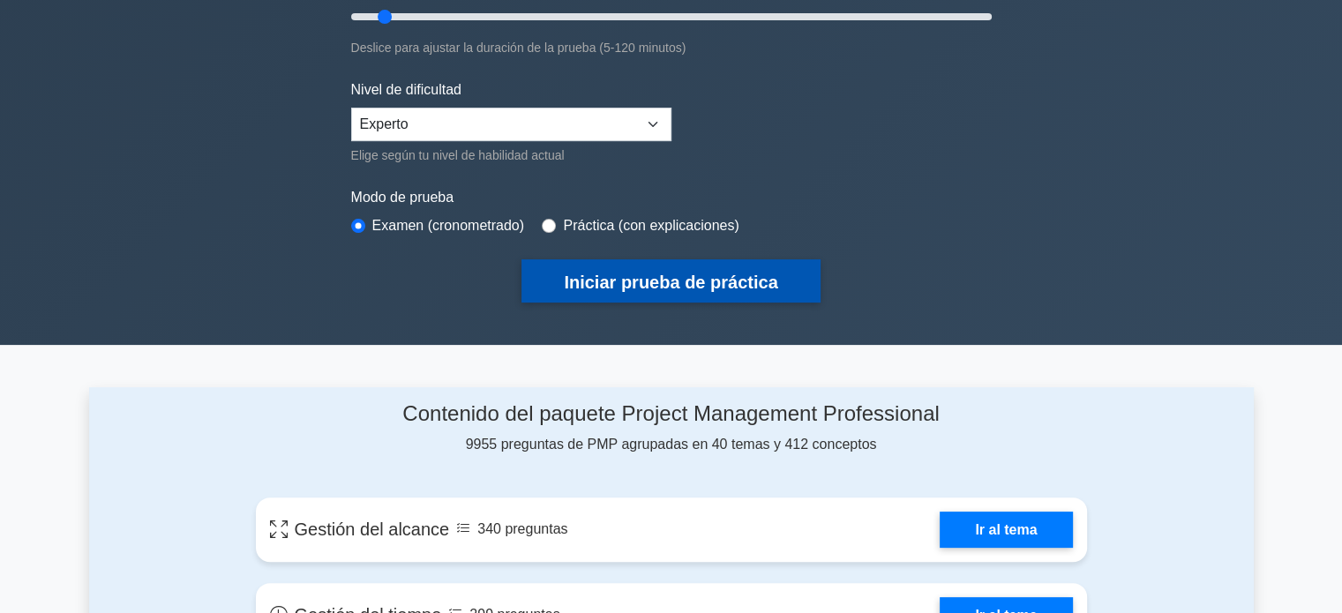
click at [707, 278] on font "Iniciar prueba de práctica" at bounding box center [671, 282] width 214 height 19
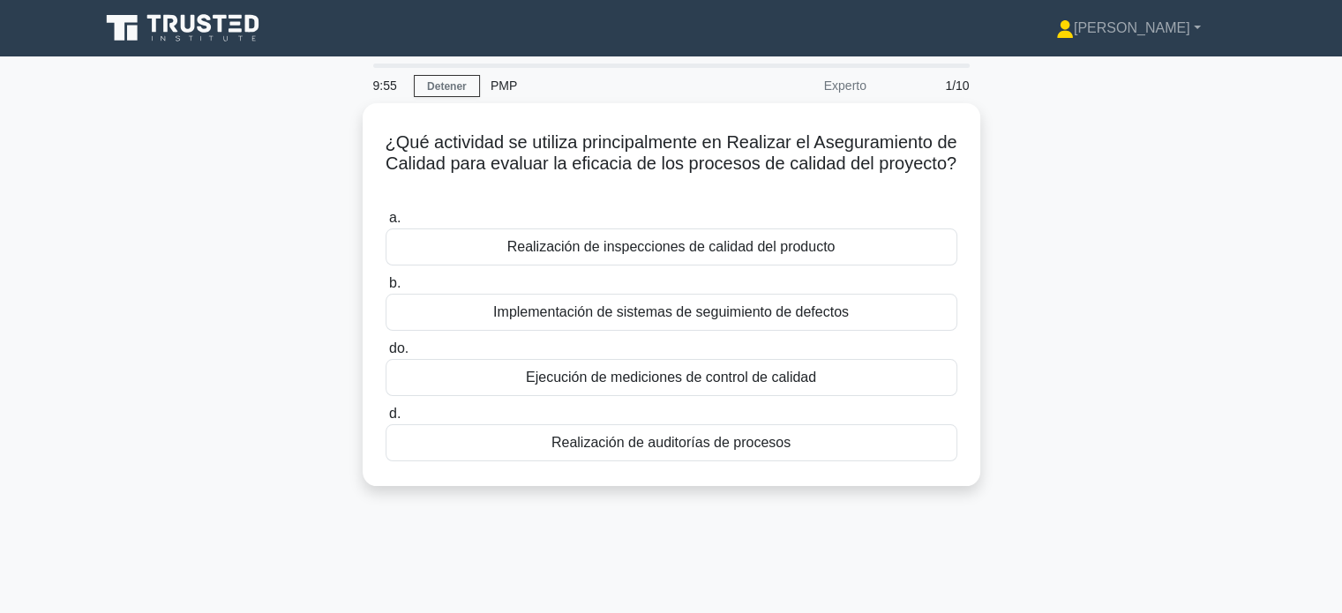
click at [985, 318] on div "¿Qué actividad se utiliza principalmente en Realizar el Aseguramiento de Calida…" at bounding box center [671, 305] width 1165 height 404
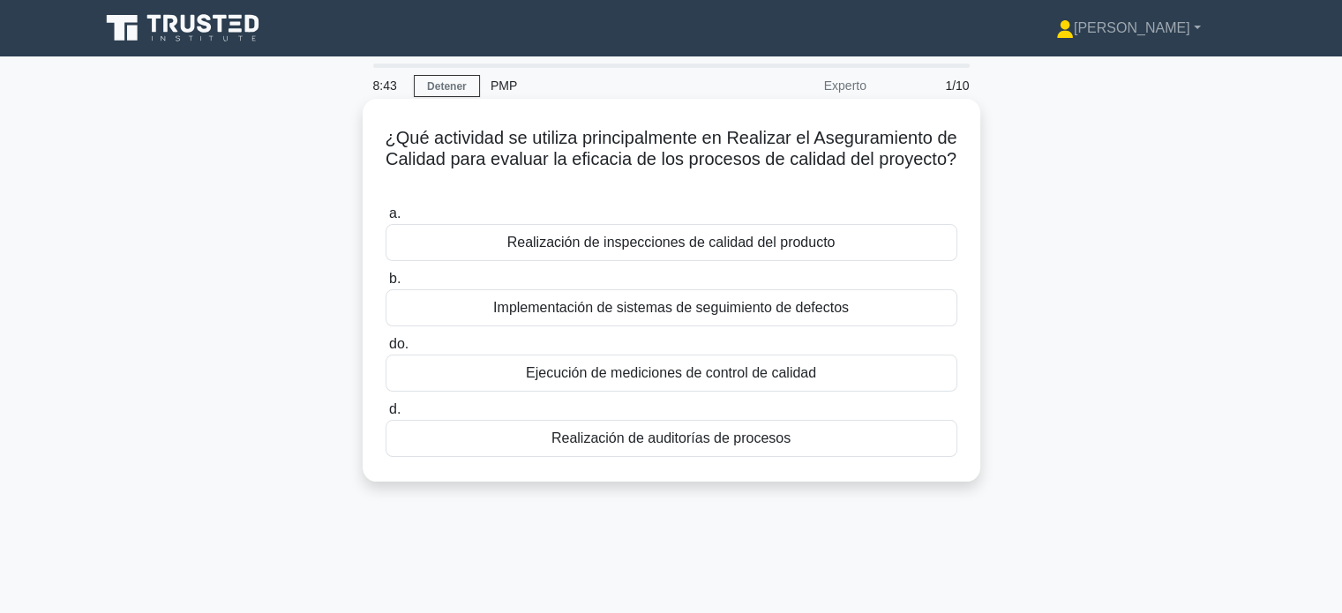
click at [708, 377] on font "Ejecución de mediciones de control de calidad" at bounding box center [671, 372] width 290 height 15
click at [386, 350] on input "do. Ejecución de mediciones de control de calidad" at bounding box center [386, 344] width 0 height 11
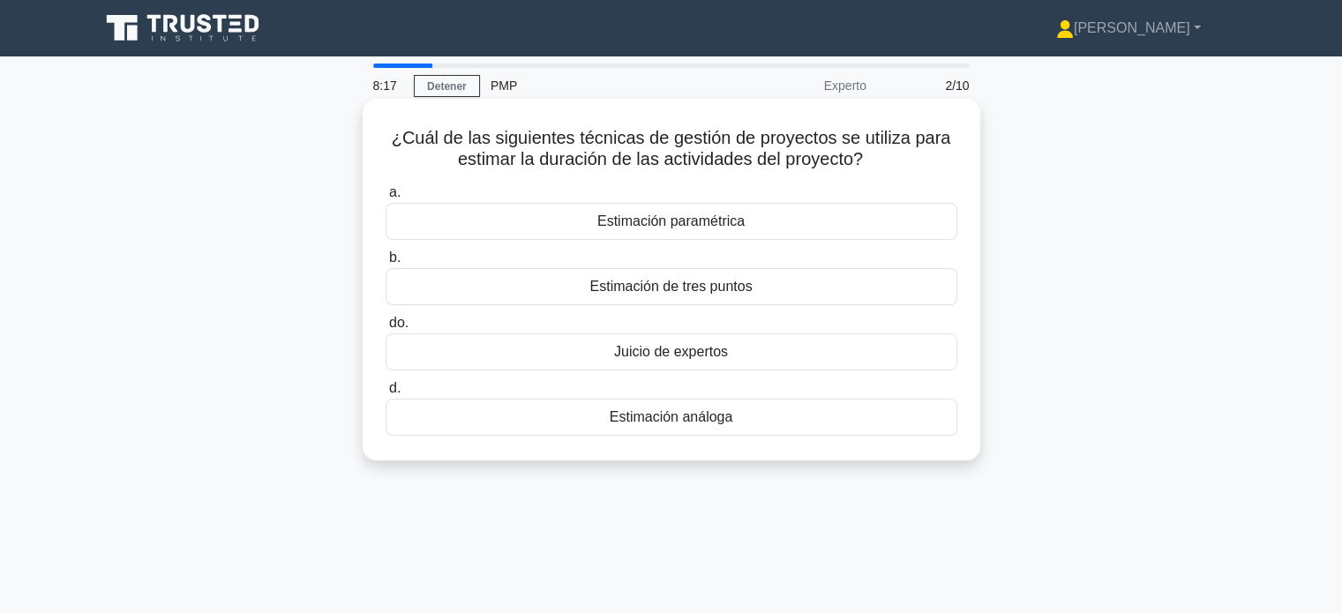
click at [668, 292] on font "Estimación de tres puntos" at bounding box center [670, 286] width 162 height 15
click at [386, 264] on input "b. Estimación de tres puntos" at bounding box center [386, 257] width 0 height 11
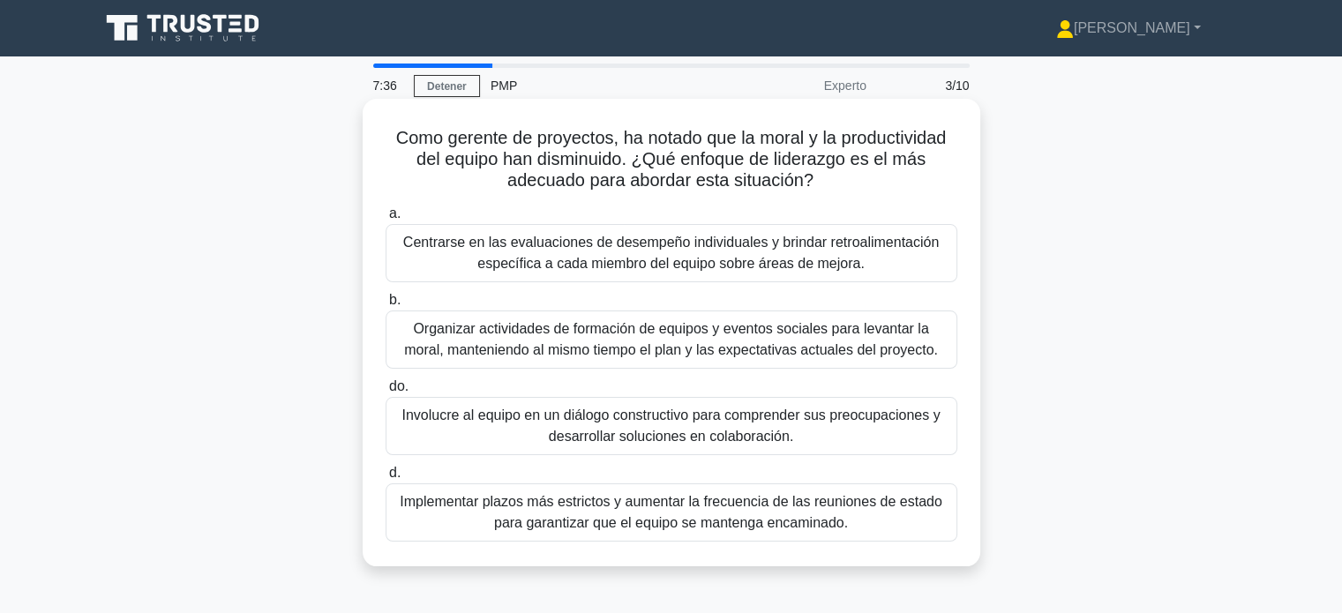
click at [661, 432] on font "Involucre al equipo en un diálogo constructivo para comprender sus preocupacion…" at bounding box center [670, 426] width 538 height 36
click at [386, 393] on input "do. Involucre al equipo en un diálogo constructivo para comprender sus preocupa…" at bounding box center [386, 386] width 0 height 11
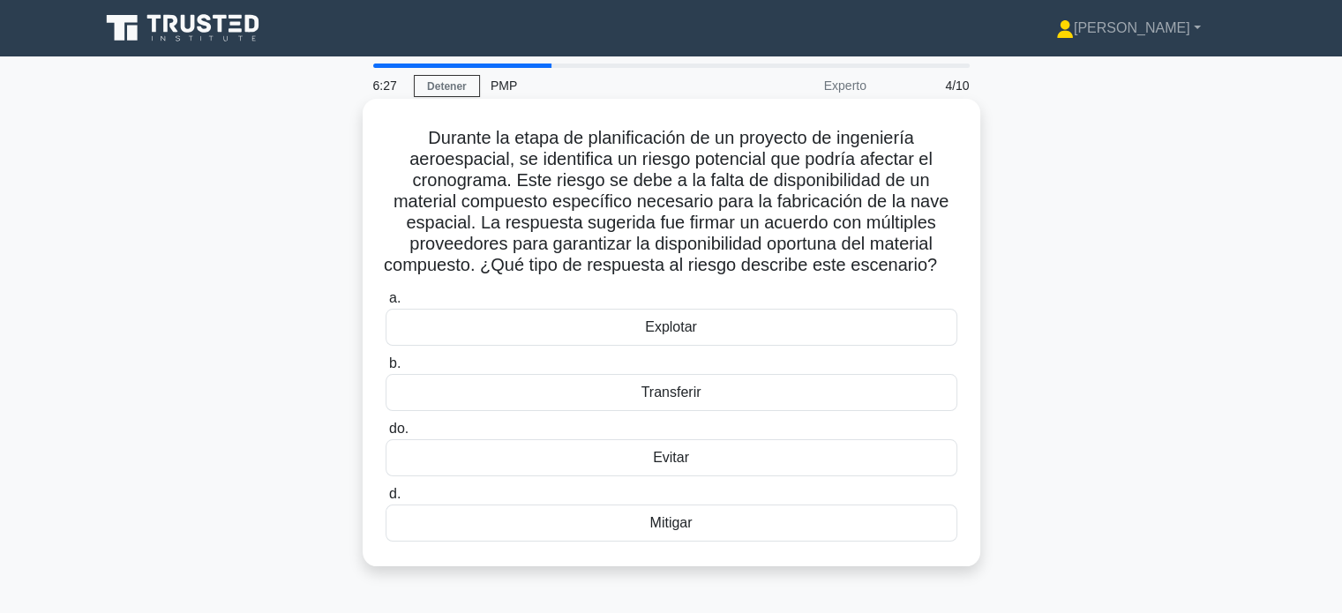
click at [695, 542] on div "Mitigar" at bounding box center [672, 523] width 572 height 37
click at [386, 500] on input "d. Mitigar" at bounding box center [386, 494] width 0 height 11
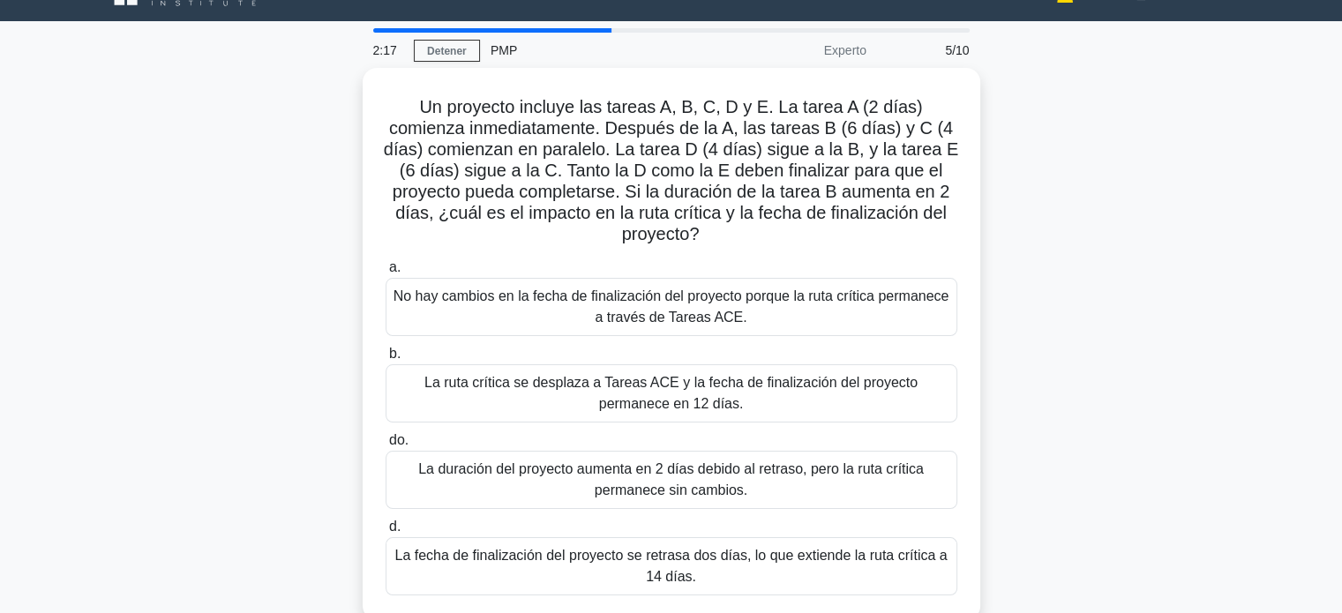
scroll to position [71, 0]
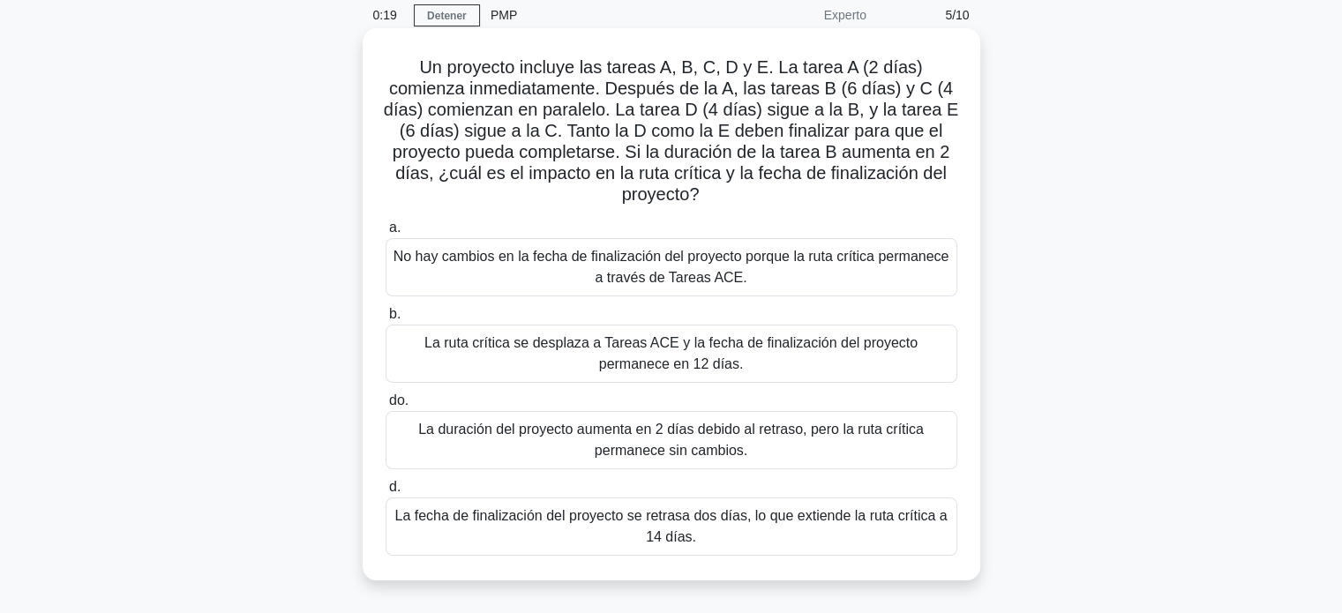
click at [757, 447] on font "La duración del proyecto aumenta en 2 días debido al retraso, pero la ruta crít…" at bounding box center [671, 440] width 556 height 42
click at [386, 407] on input "do. La duración del proyecto aumenta en 2 días debido al retraso, pero la ruta …" at bounding box center [386, 400] width 0 height 11
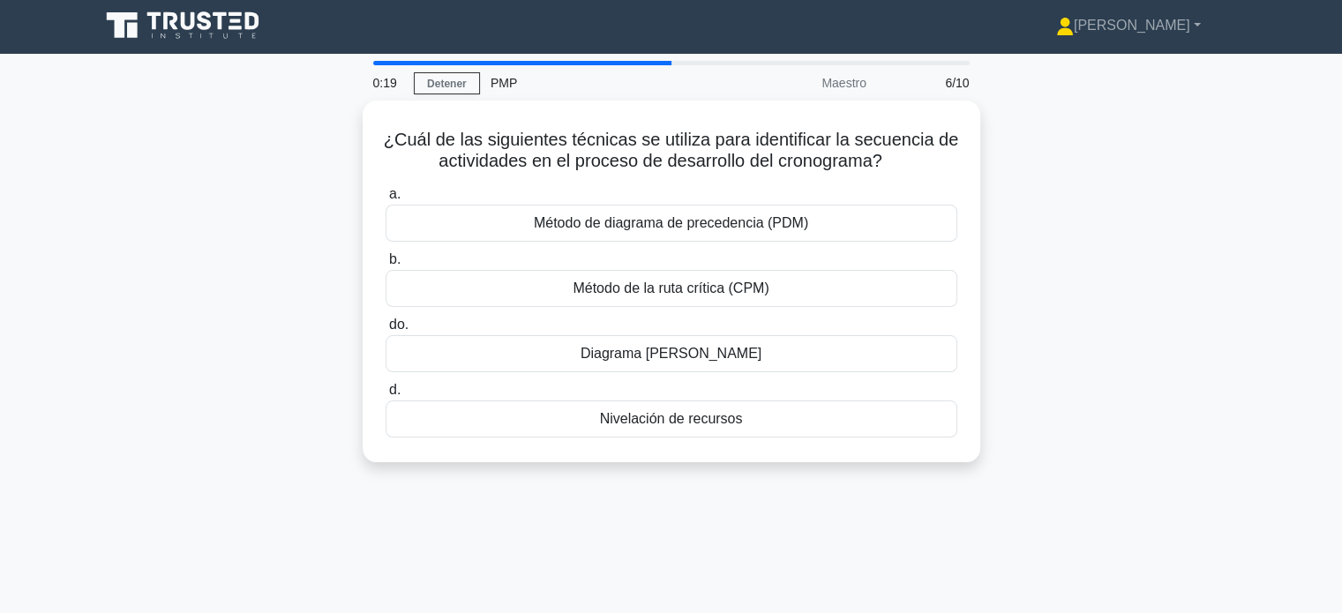
scroll to position [0, 0]
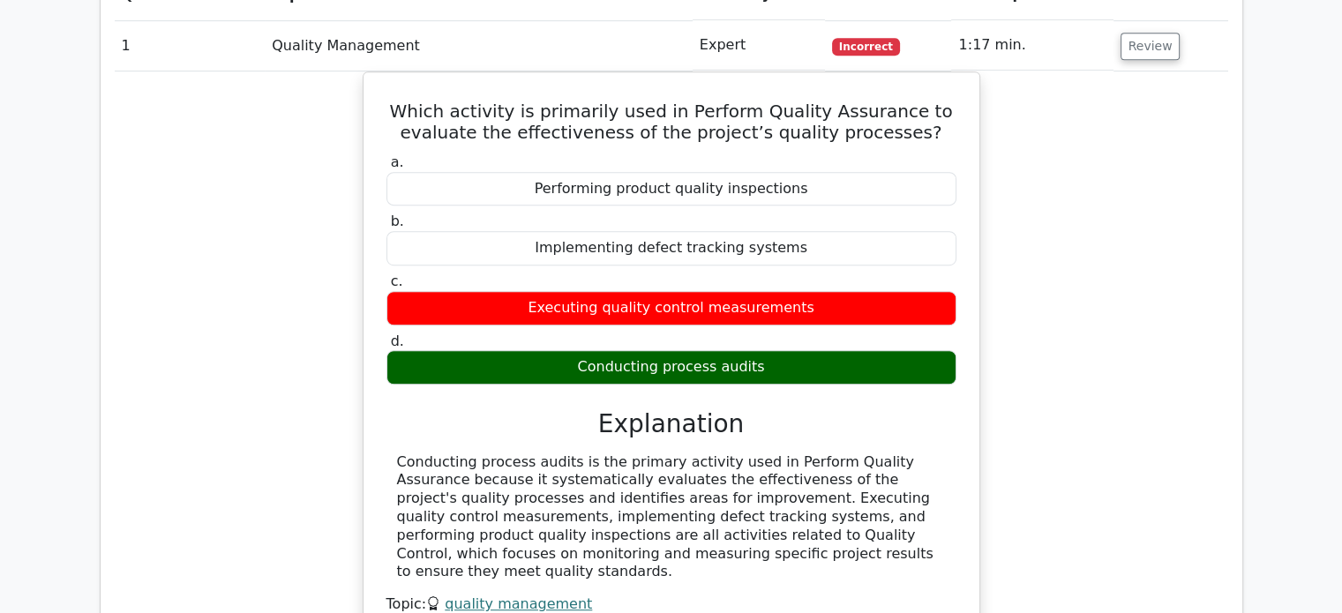
scroll to position [925, 0]
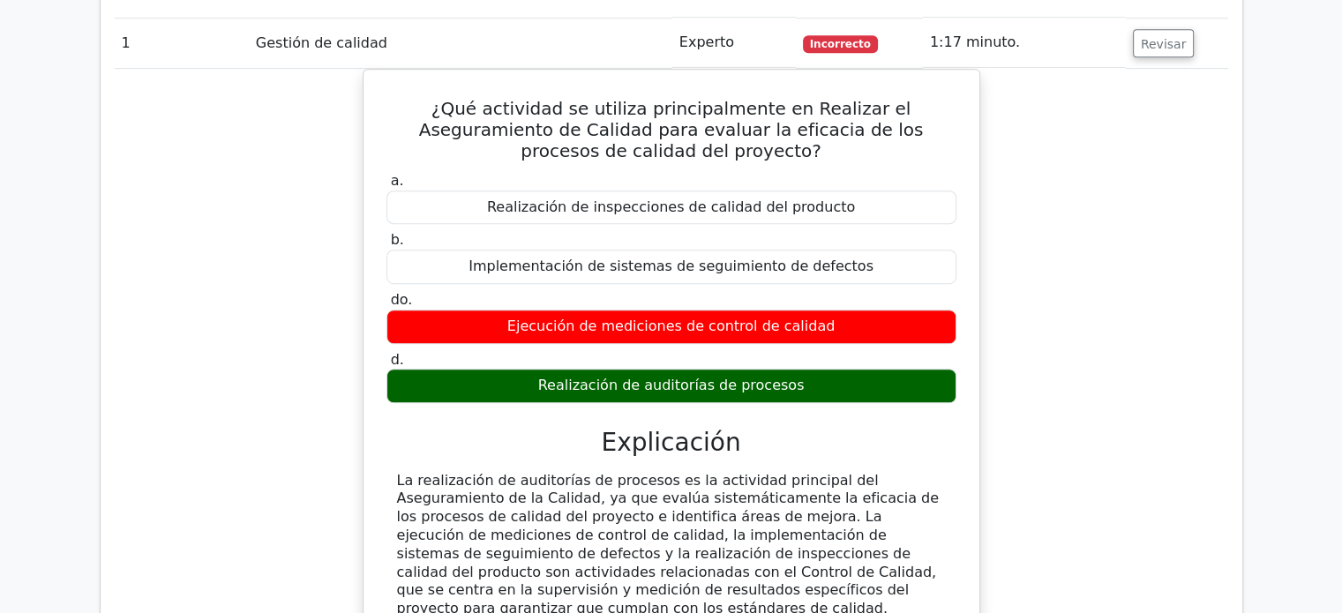
click at [1066, 270] on div "¿Qué actividad se utiliza principalmente en Realizar el Aseguramiento de Calida…" at bounding box center [671, 400] width 1113 height 663
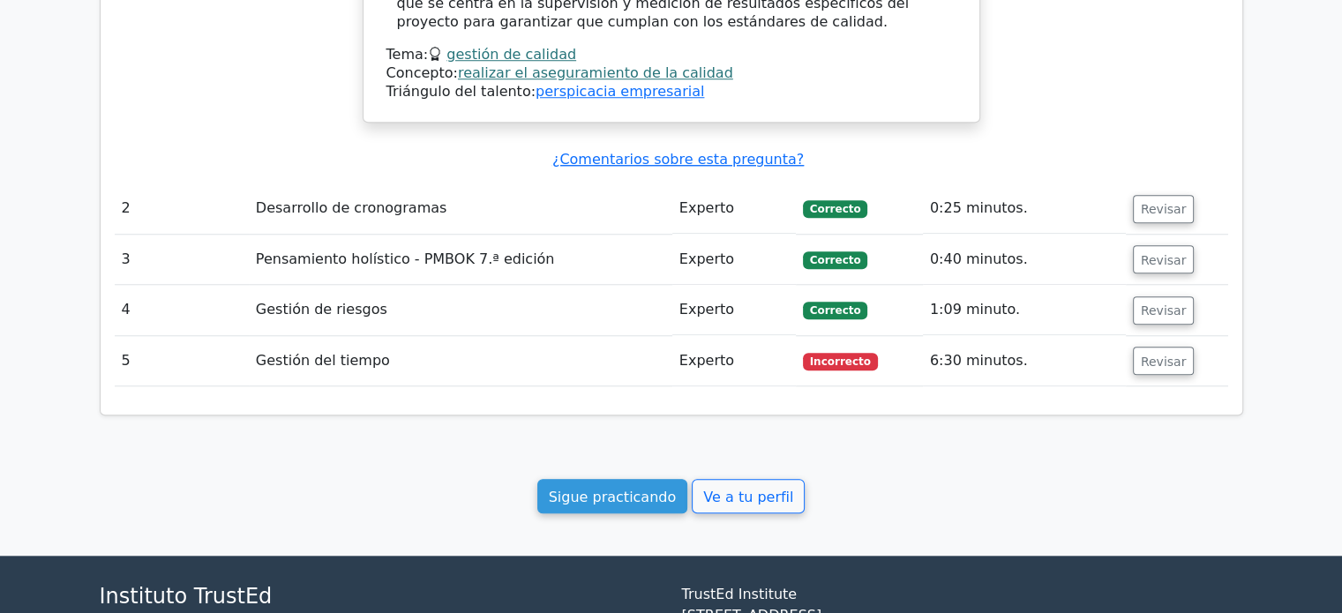
scroll to position [1549, 0]
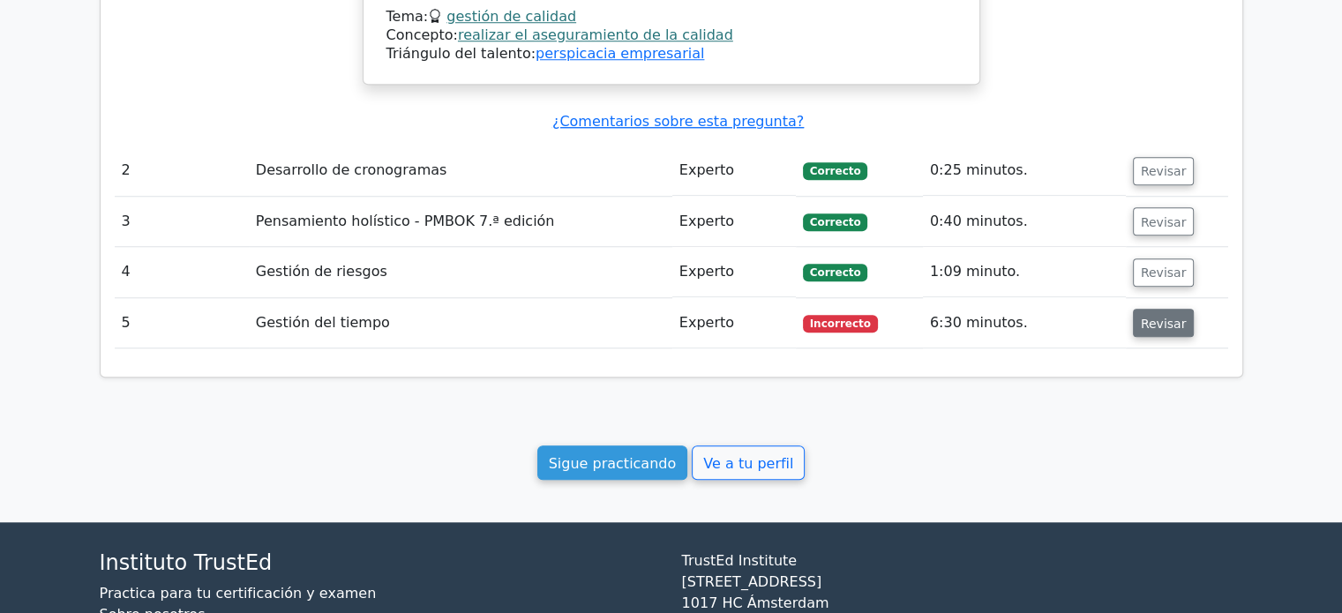
click at [1152, 316] on font "Revisar" at bounding box center [1164, 323] width 46 height 14
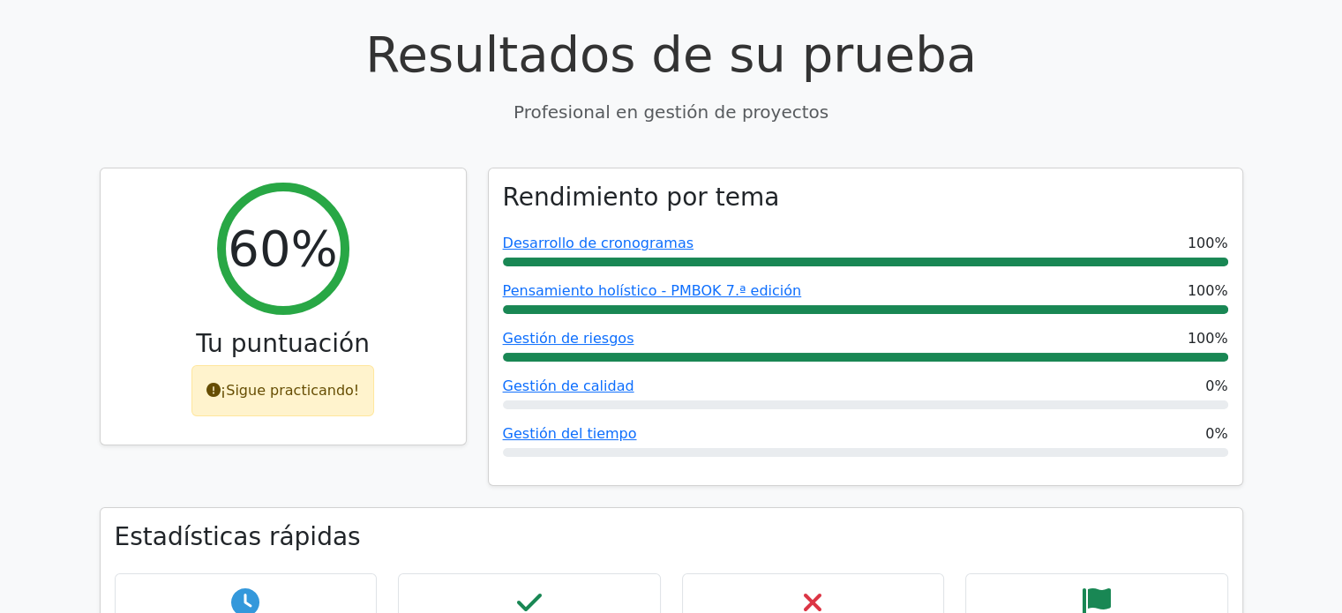
scroll to position [141, 0]
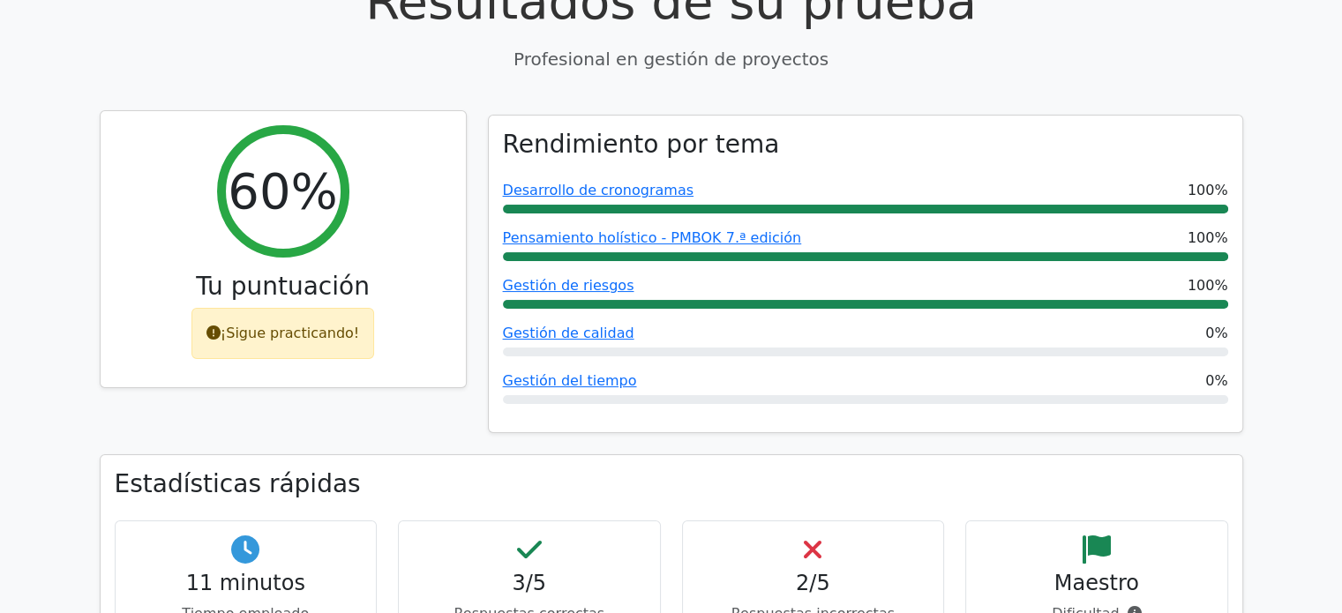
click at [270, 333] on font "¡Sigue practicando!" at bounding box center [290, 333] width 139 height 17
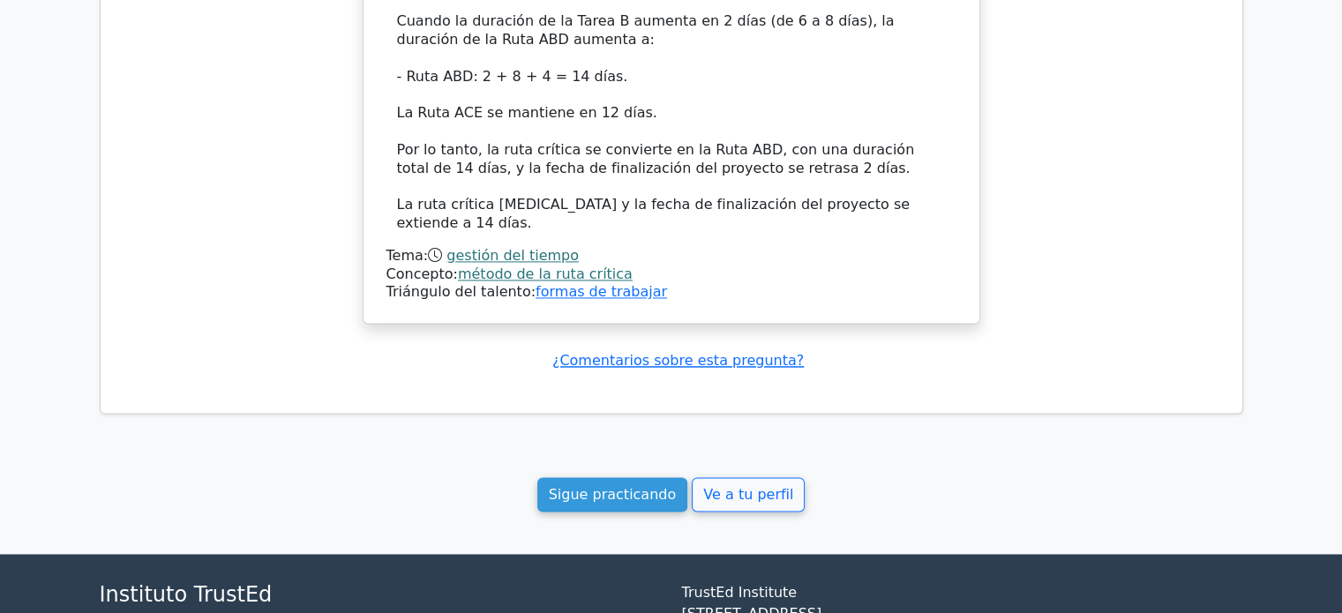
scroll to position [2683, 0]
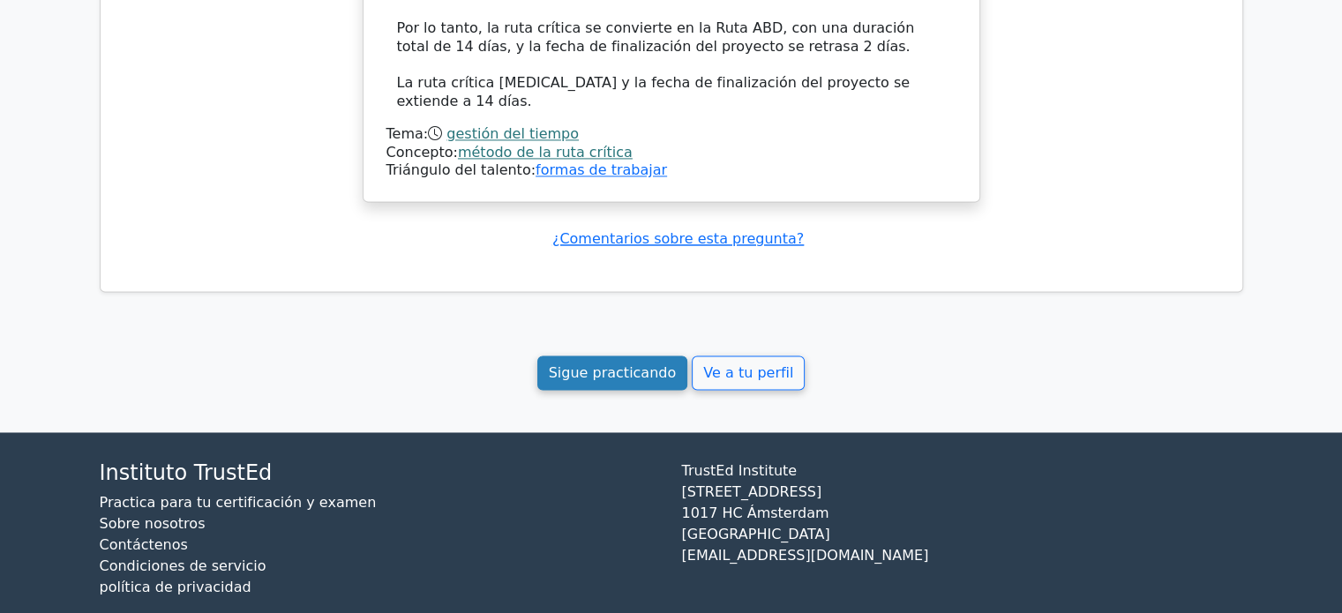
click at [630, 364] on font "Sigue practicando" at bounding box center [613, 372] width 128 height 17
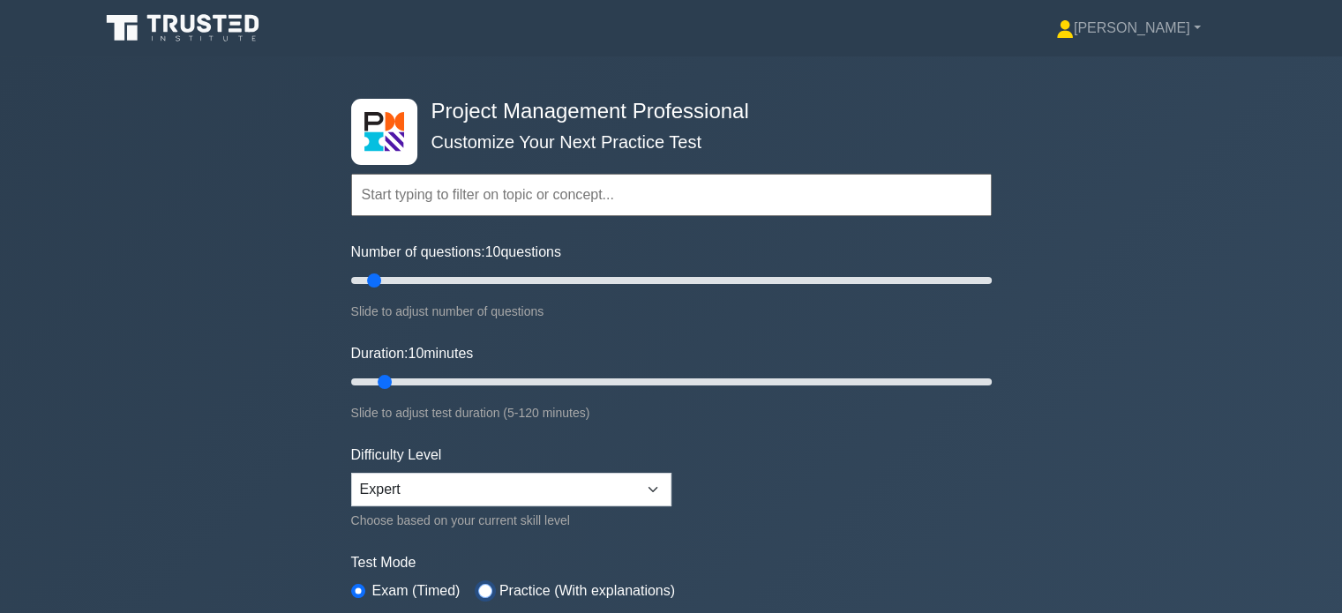
click at [482, 585] on input "radio" at bounding box center [485, 591] width 14 height 14
radio input "true"
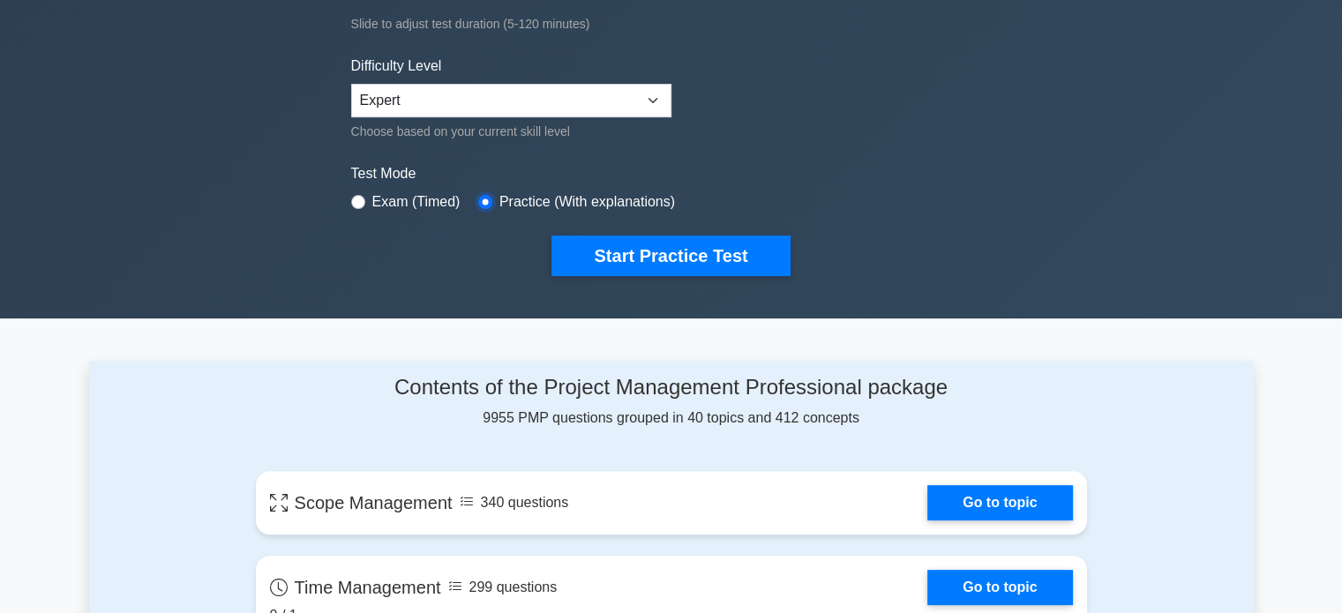
scroll to position [444, 0]
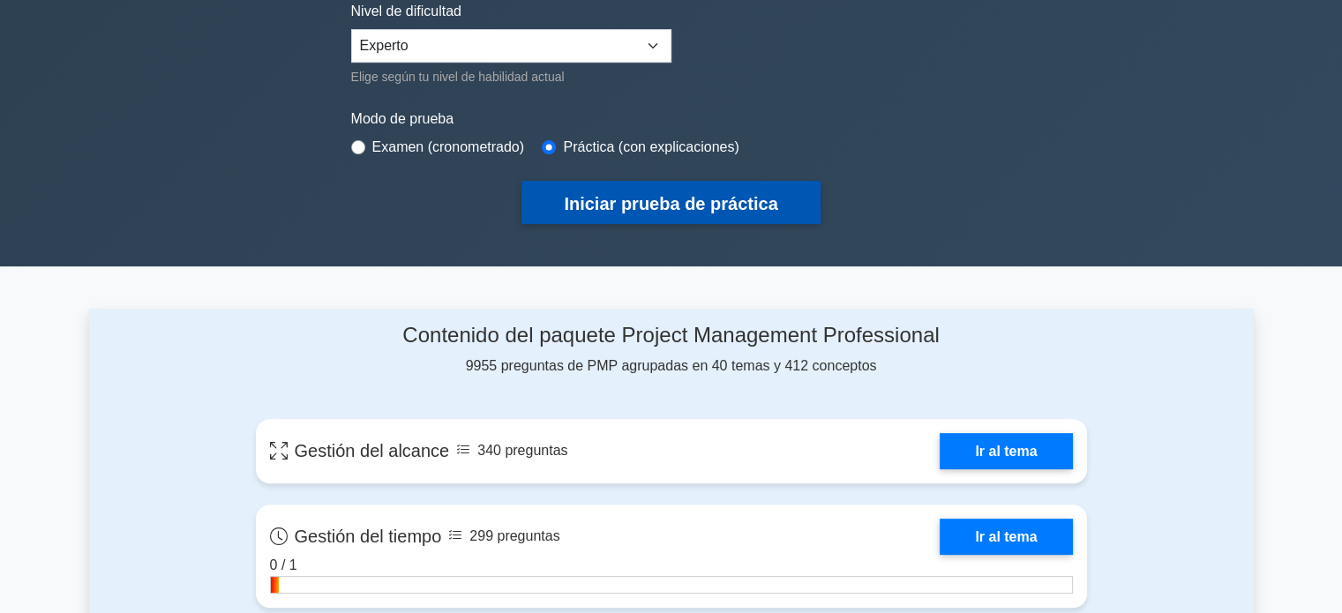
click at [718, 206] on font "Iniciar prueba de práctica" at bounding box center [671, 203] width 214 height 19
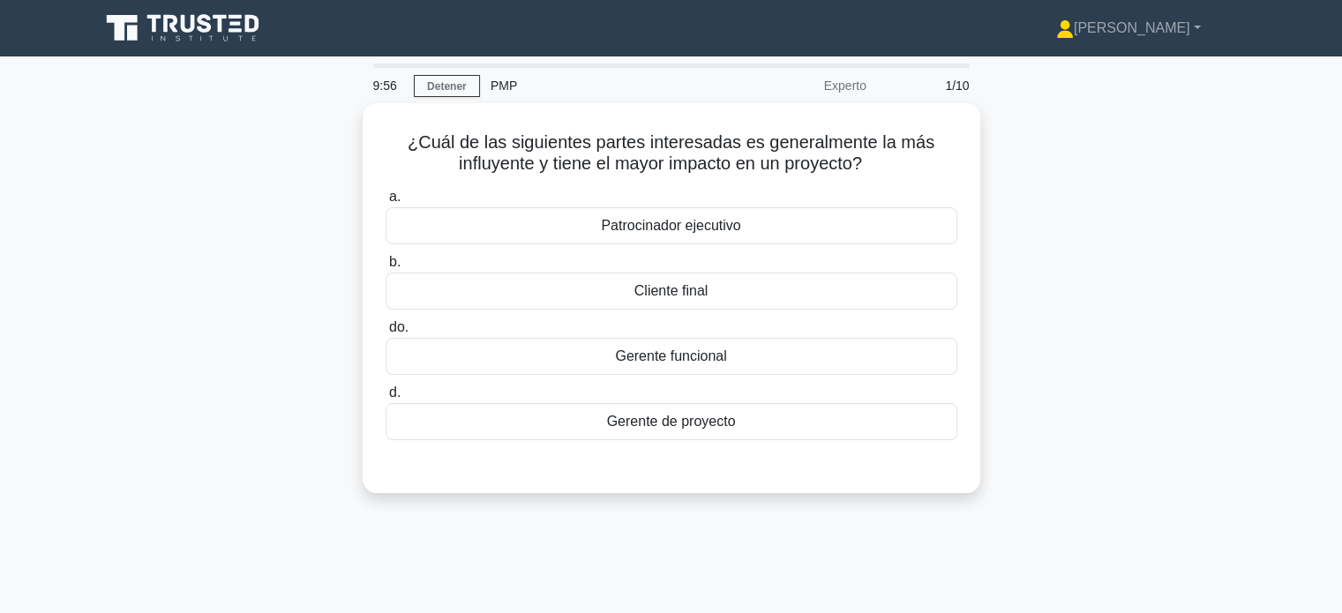
click at [1167, 364] on div "¿Cuál de las siguientes partes interesadas es generalmente la más influyente y …" at bounding box center [671, 308] width 1165 height 411
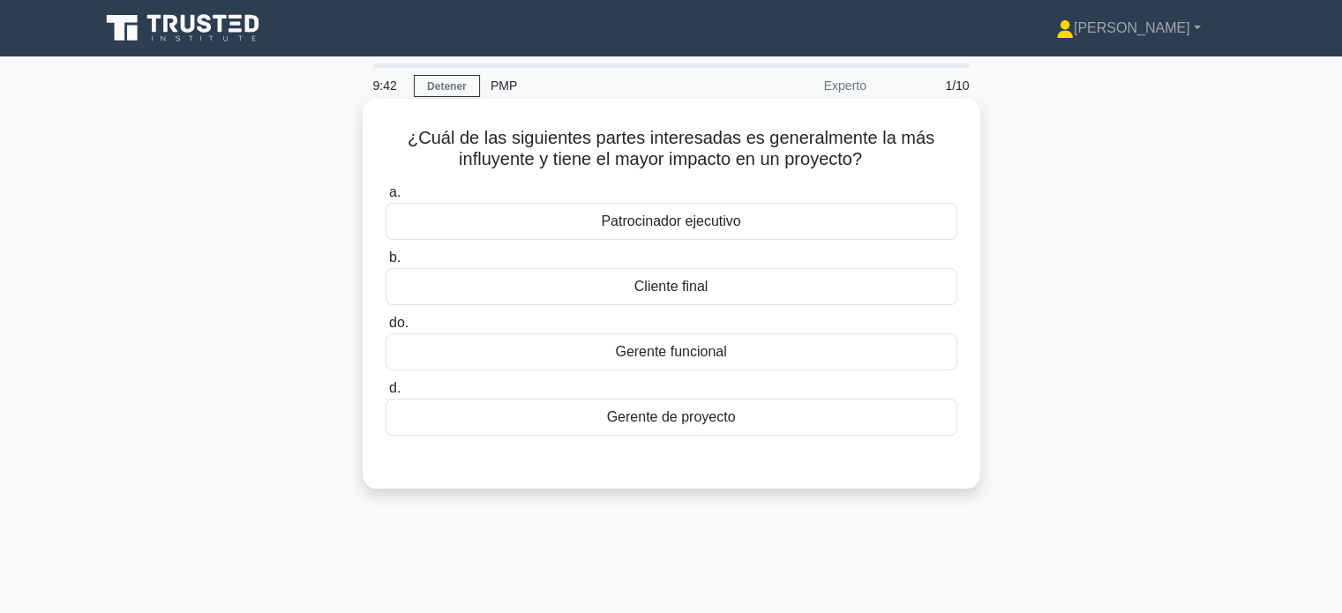
click at [698, 285] on font "Cliente final" at bounding box center [671, 286] width 74 height 15
click at [386, 264] on input "b. Cliente final" at bounding box center [386, 257] width 0 height 11
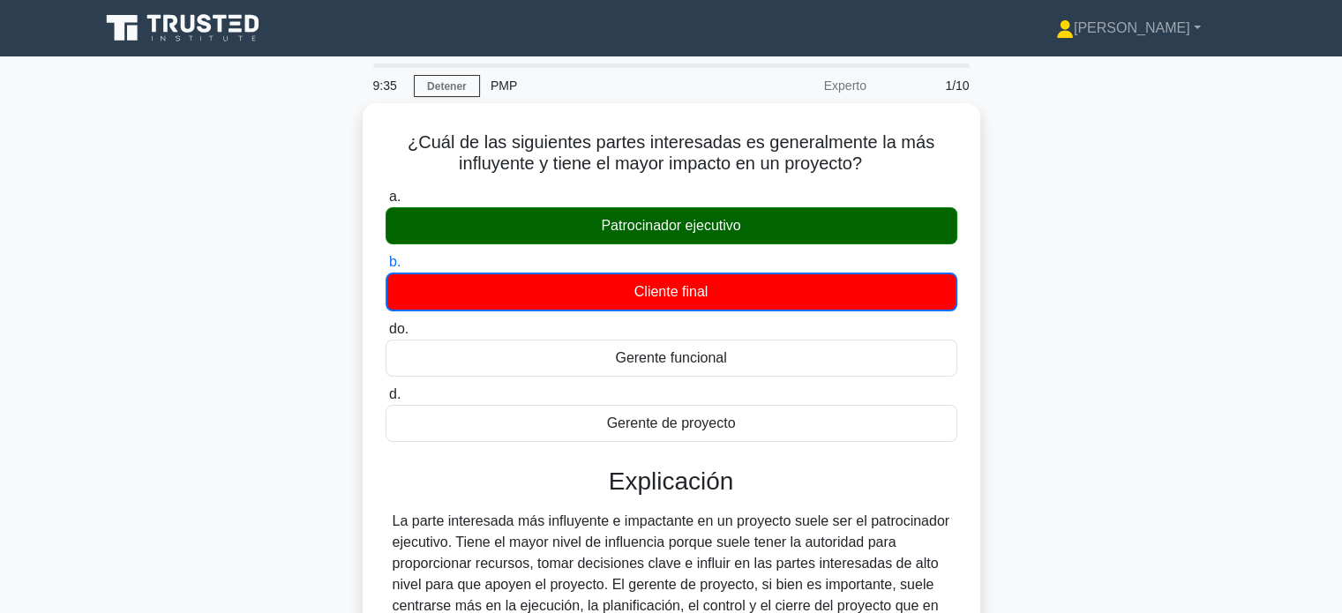
click at [386, 324] on input "do. Gerente funcional" at bounding box center [386, 329] width 0 height 11
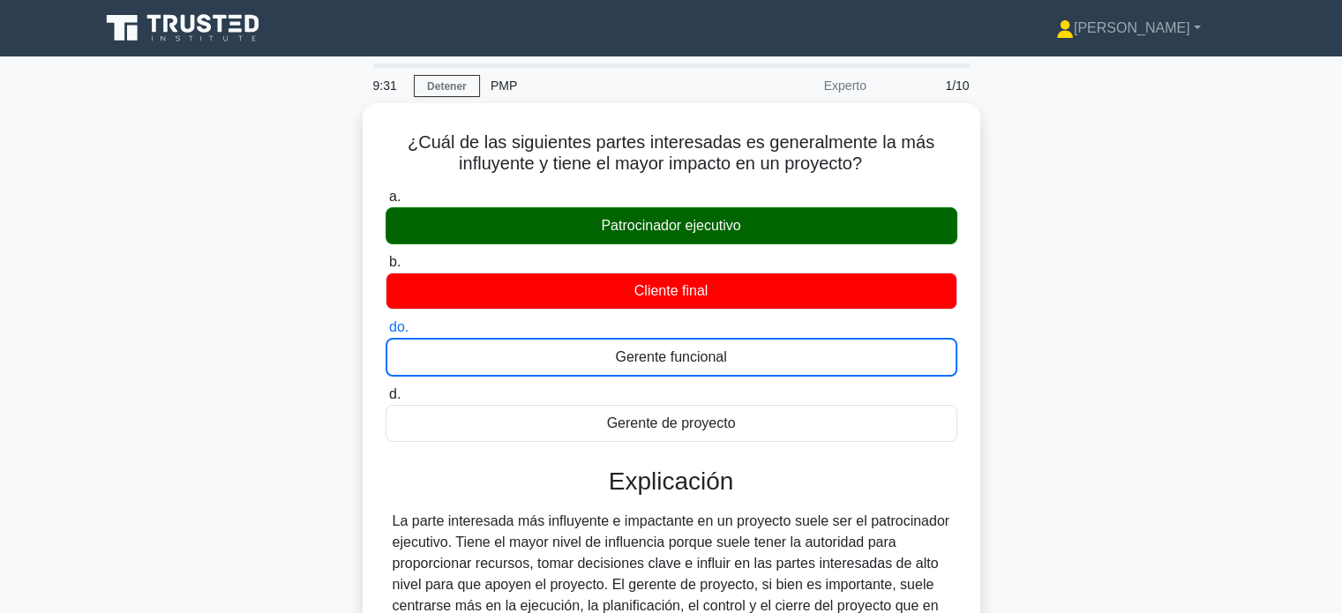
drag, startPoint x: 1186, startPoint y: 502, endPoint x: 1098, endPoint y: 588, distance: 122.9
click at [1098, 588] on div "¿Cuál de las siguientes partes interesadas es generalmente la más influyente y …" at bounding box center [671, 487] width 1165 height 769
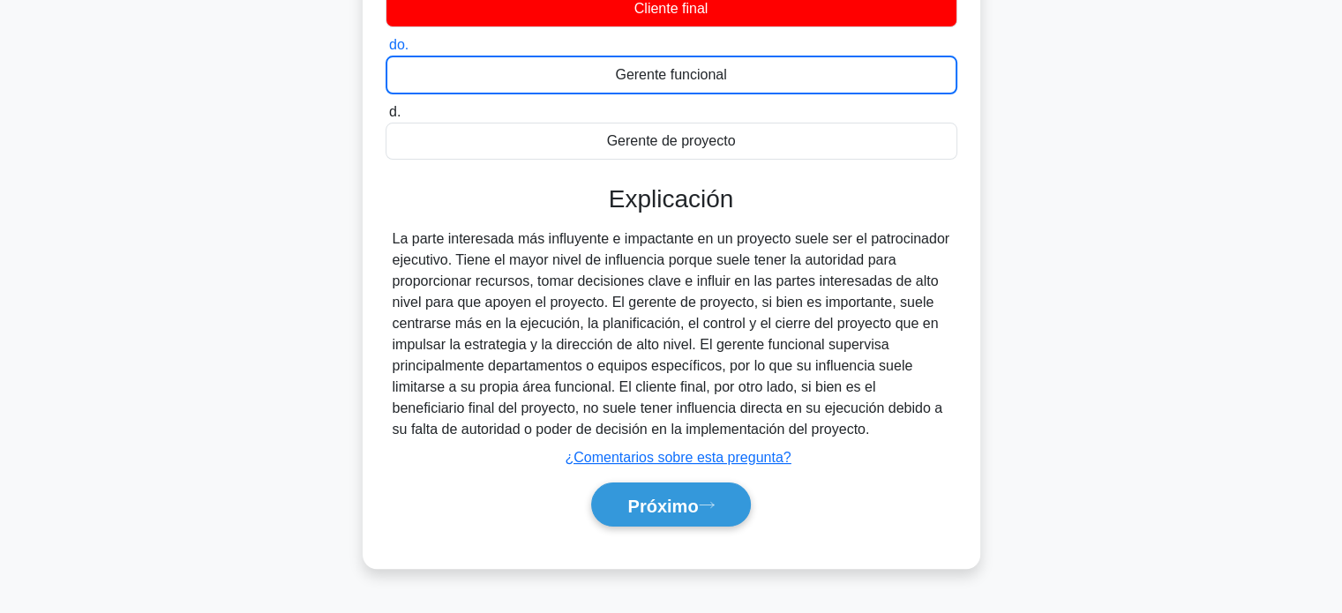
scroll to position [318, 0]
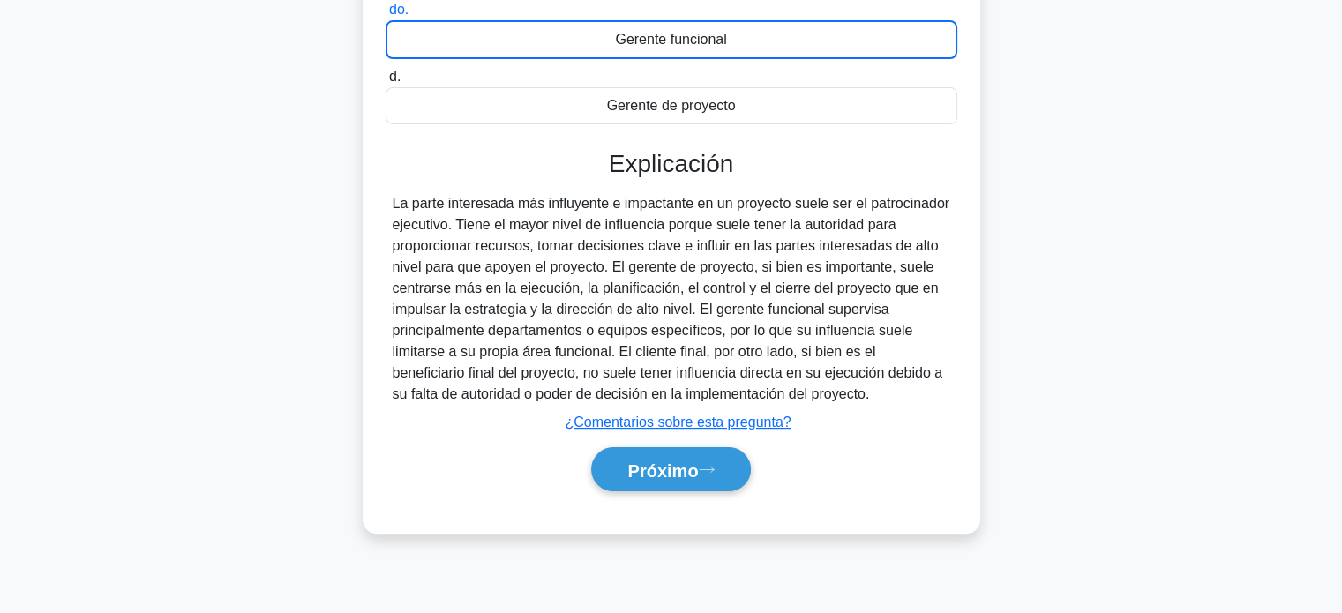
click at [1098, 588] on div "9:14 Detener PMP Experto 1/10 ¿Cuál de las siguientes partes interesadas es gen…" at bounding box center [671, 187] width 1165 height 882
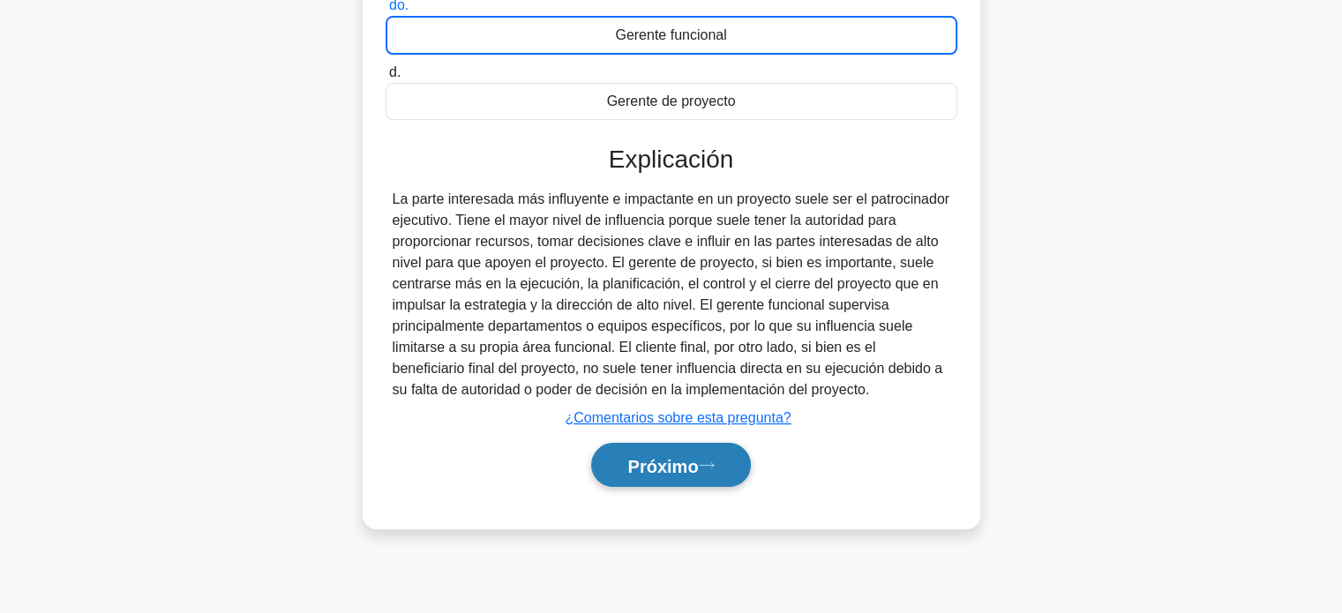
click at [678, 467] on font "Próximo" at bounding box center [662, 465] width 71 height 19
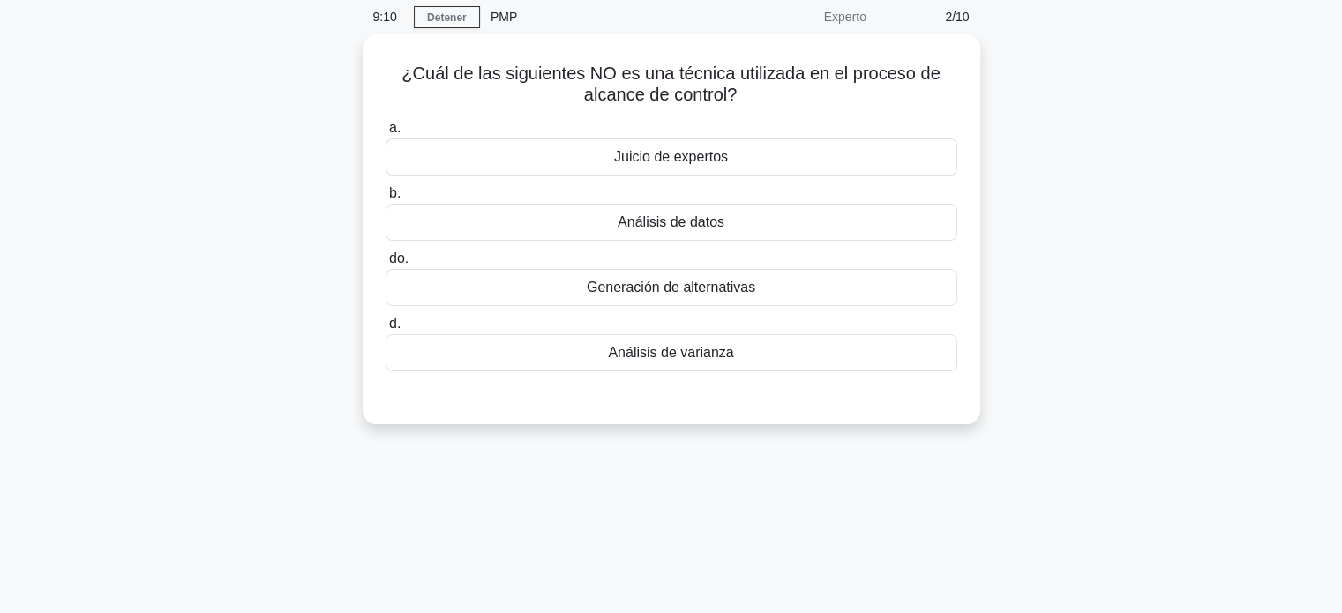
scroll to position [0, 0]
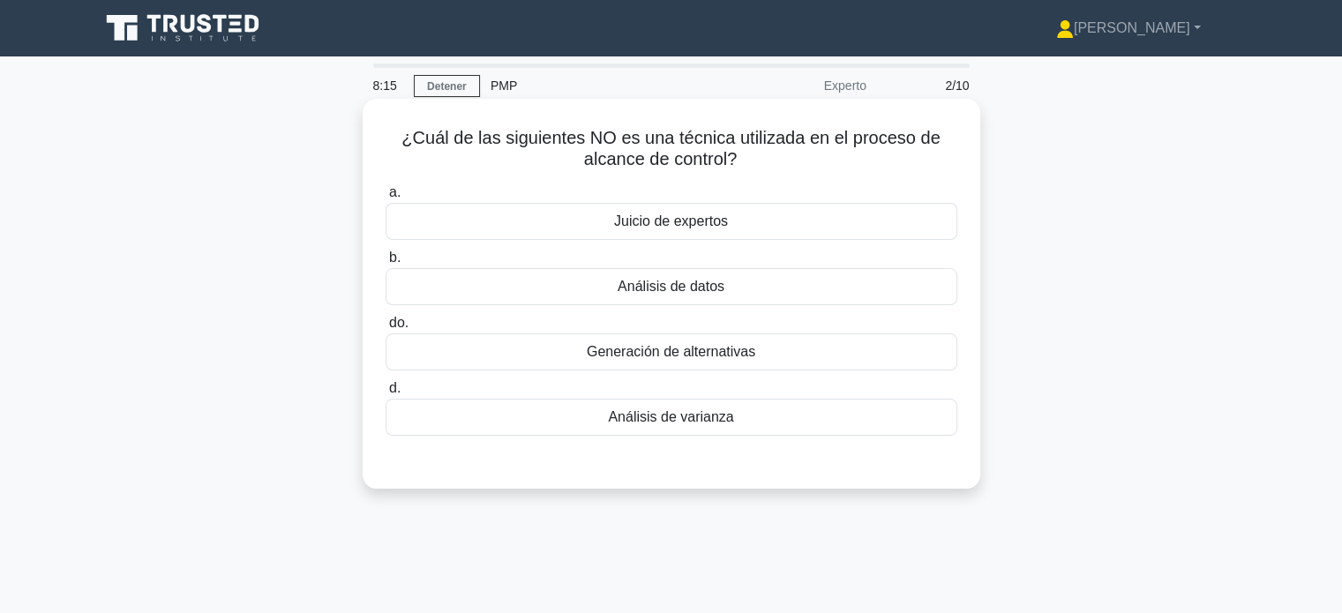
click at [758, 359] on div "Generación de alternativas" at bounding box center [672, 351] width 572 height 37
click at [386, 329] on input "do. Generación de alternativas" at bounding box center [386, 323] width 0 height 11
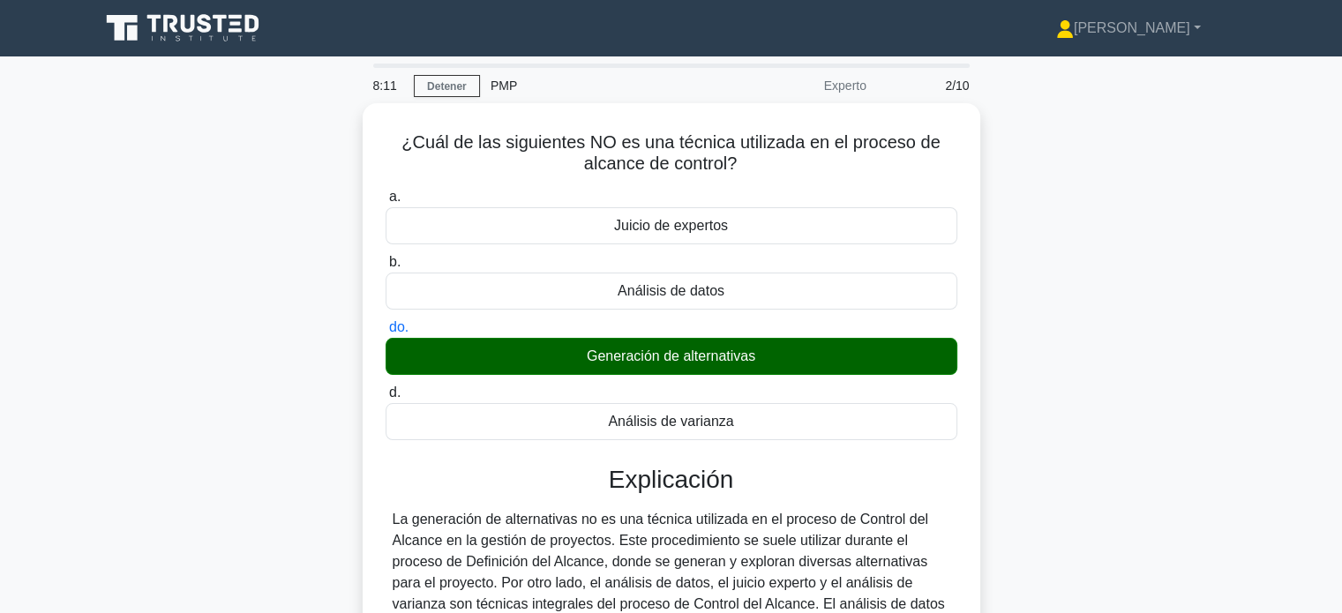
drag, startPoint x: 1143, startPoint y: 494, endPoint x: 1175, endPoint y: 586, distance: 97.4
click at [1175, 586] on div "¿Cuál de las siguientes NO es una técnica utilizada en el proceso de alcance de…" at bounding box center [671, 497] width 1165 height 789
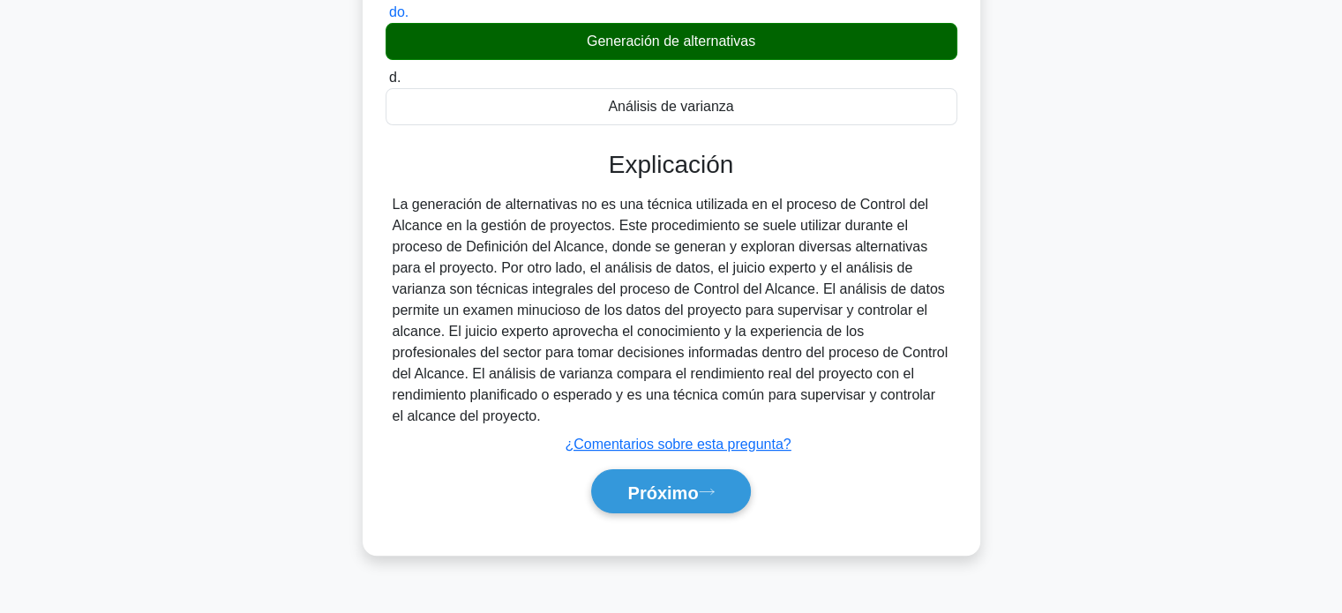
scroll to position [318, 0]
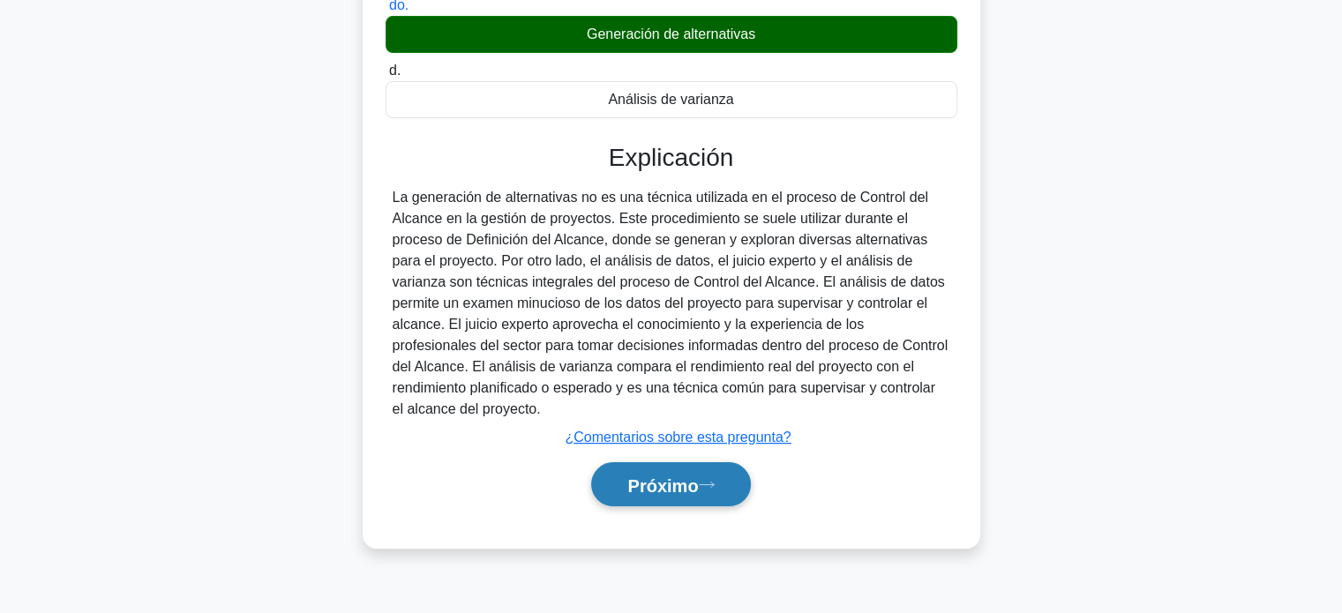
click at [678, 483] on font "Próximo" at bounding box center [662, 485] width 71 height 19
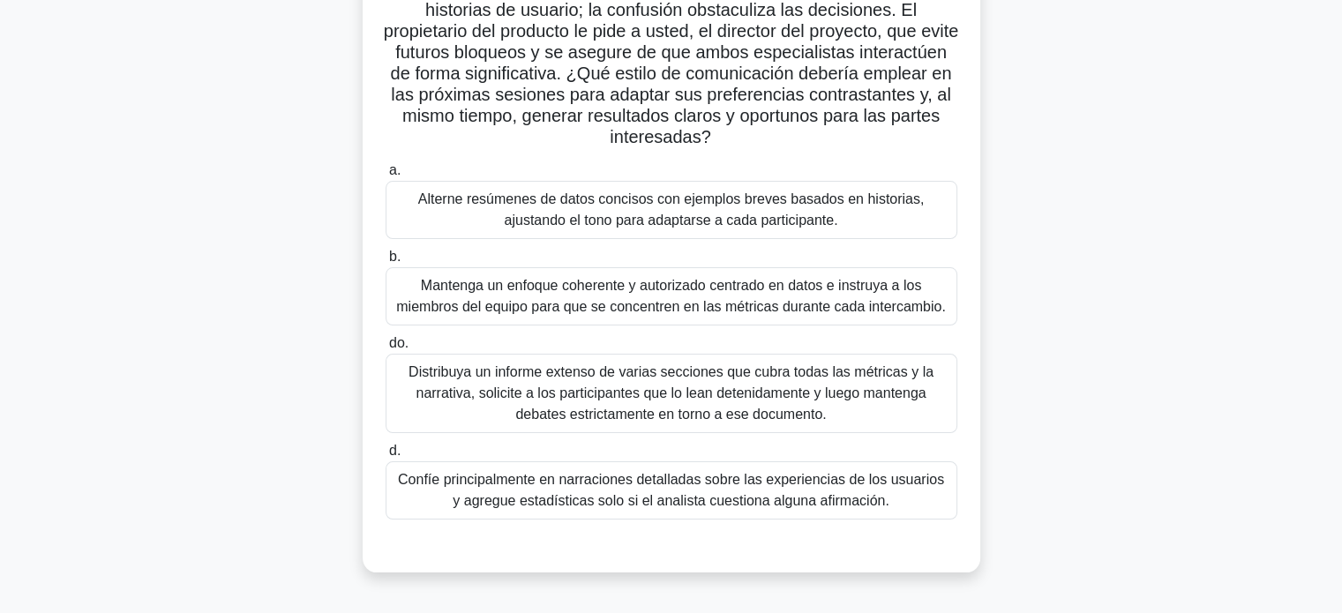
scroll to position [176, 0]
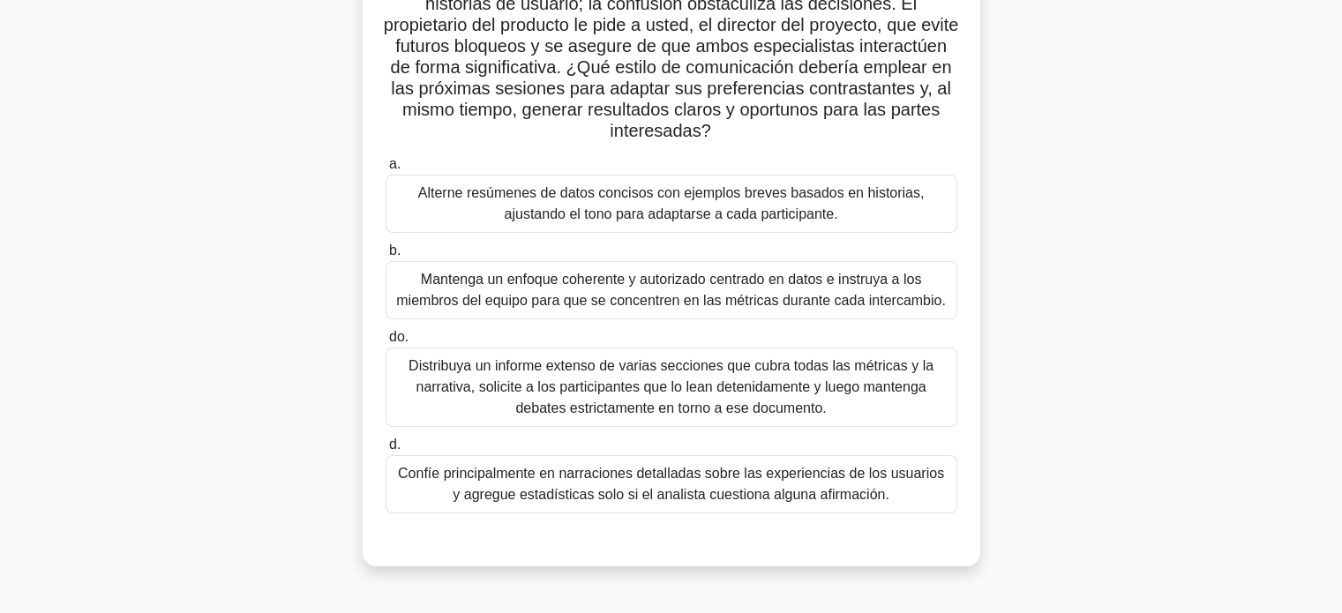
click at [765, 285] on font "Mantenga un enfoque coherente y autorizado centrado en datos e instruya a los m…" at bounding box center [671, 290] width 550 height 36
click at [386, 257] on input "b. Mantenga un enfoque coherente y autorizado centrado en datos e instruya a lo…" at bounding box center [386, 250] width 0 height 11
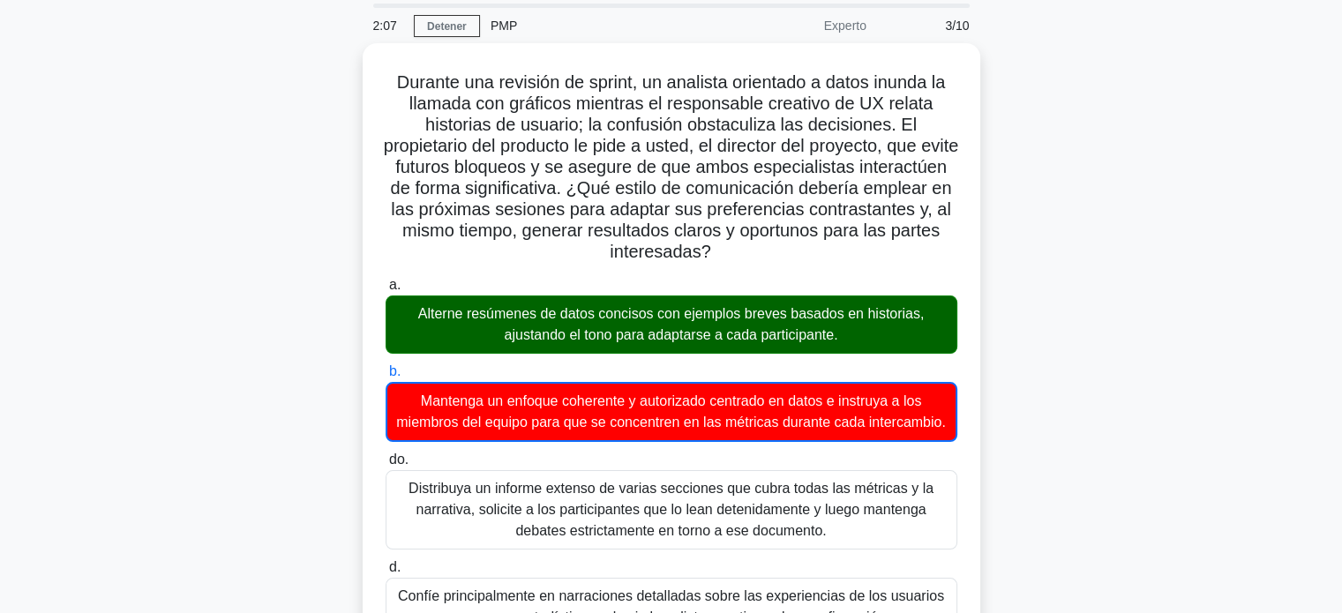
scroll to position [64, 0]
